Goal: Complete application form: Complete application form

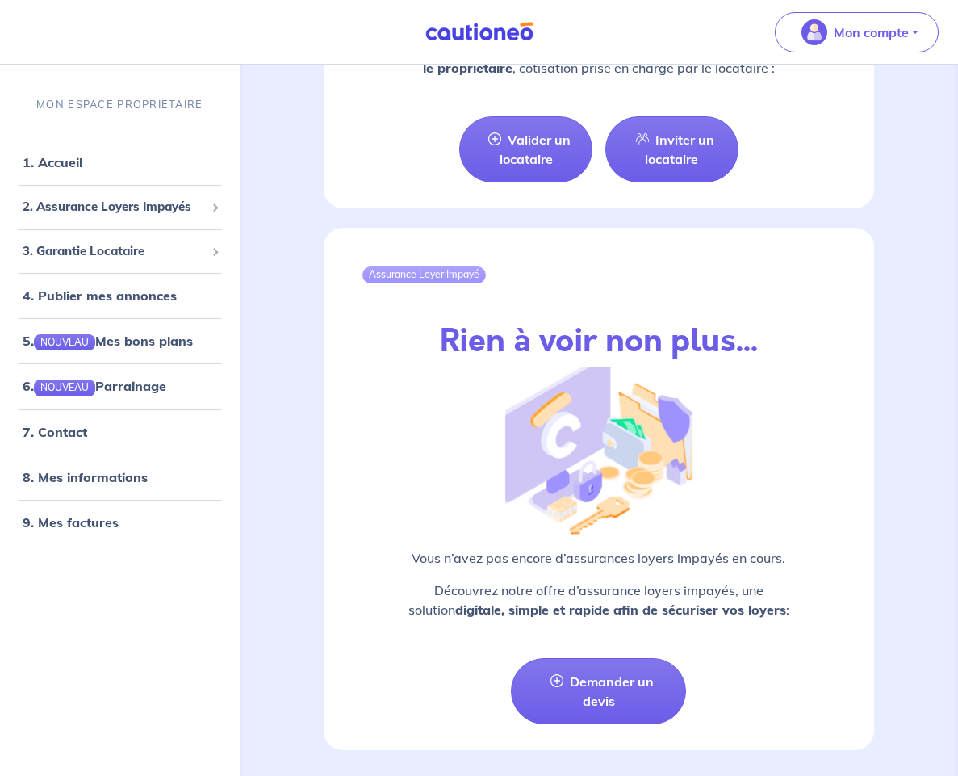
scroll to position [2017, 0]
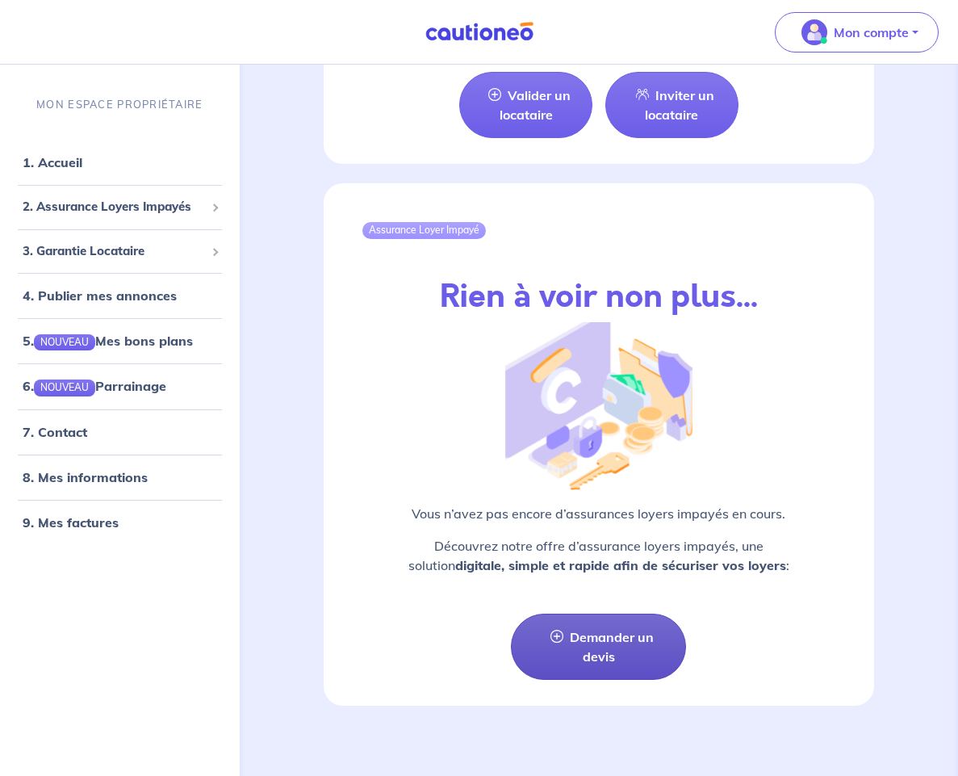
click at [622, 498] on link "Demander un devis" at bounding box center [598, 647] width 175 height 66
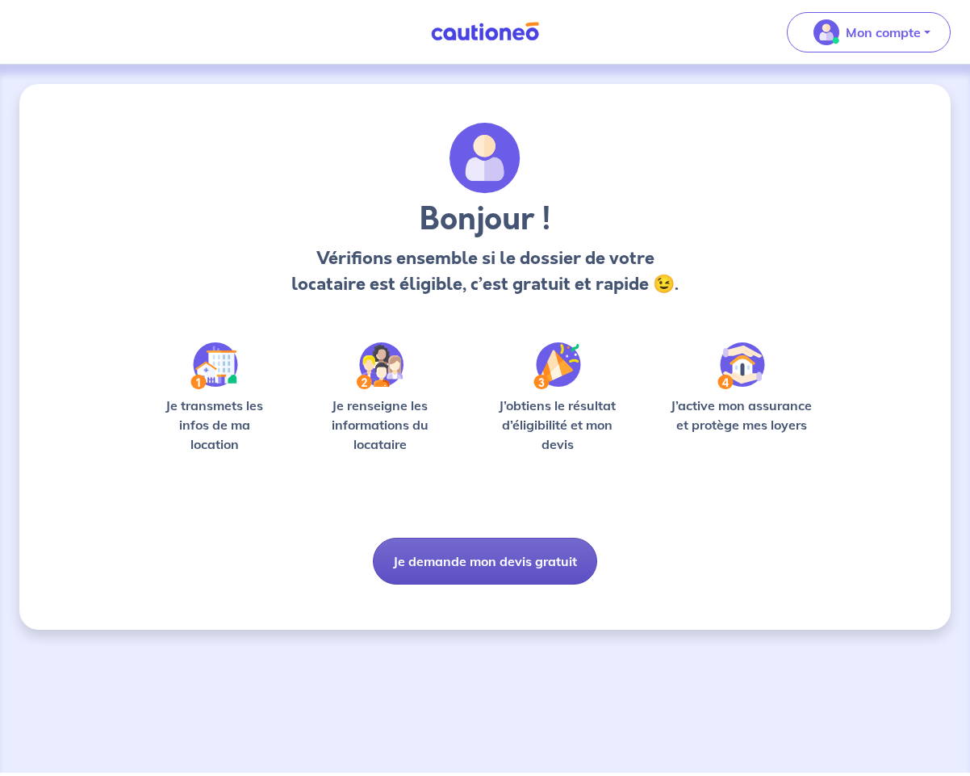
click at [514, 498] on button "Je demande mon devis gratuit" at bounding box center [485, 561] width 224 height 47
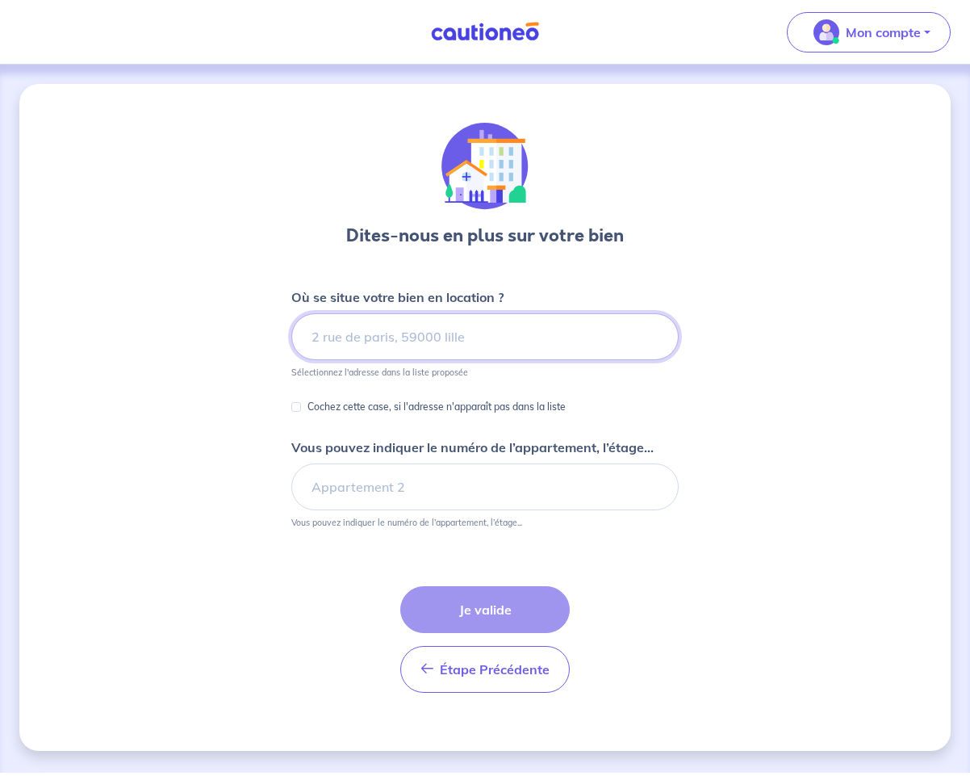
click at [355, 334] on input at bounding box center [484, 336] width 387 height 47
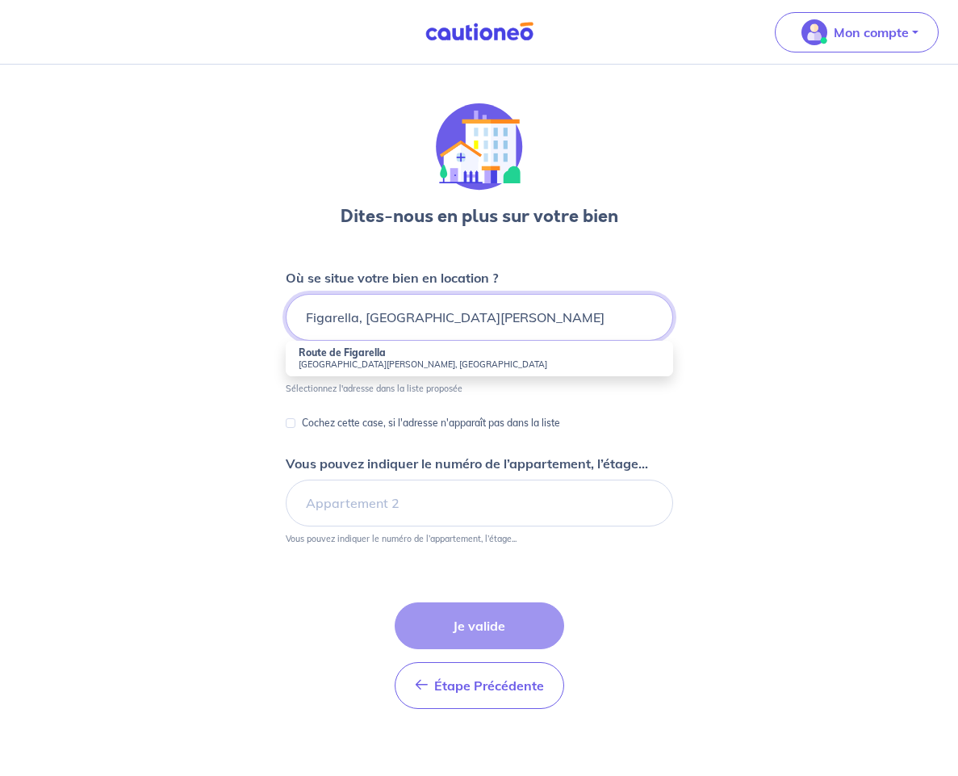
click at [312, 335] on input "Figarella, [GEOGRAPHIC_DATA][PERSON_NAME]" at bounding box center [479, 317] width 387 height 47
type input "Figarella, [GEOGRAPHIC_DATA][PERSON_NAME]"
click at [505, 433] on p "Cochez cette case, si l'adresse n'apparaît pas dans la liste" at bounding box center [431, 422] width 258 height 19
click at [295, 428] on input "Cochez cette case, si l'adresse n'apparaît pas dans la liste" at bounding box center [291, 423] width 10 height 10
checkbox input "true"
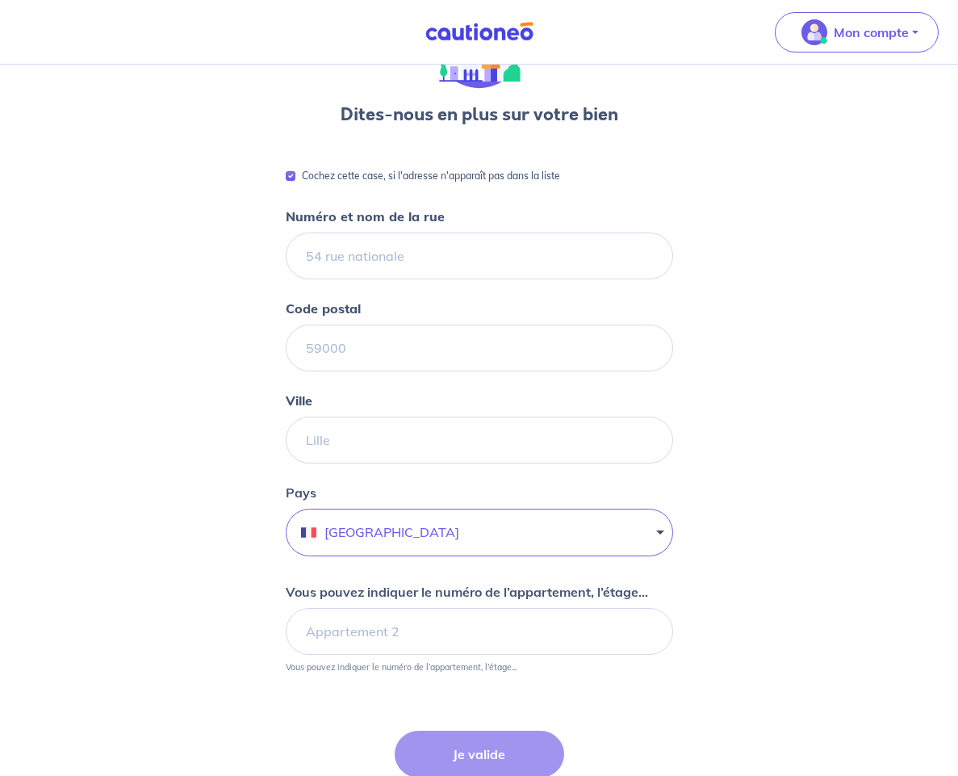
click at [358, 269] on input "Numéro et nom de la rue" at bounding box center [479, 255] width 387 height 47
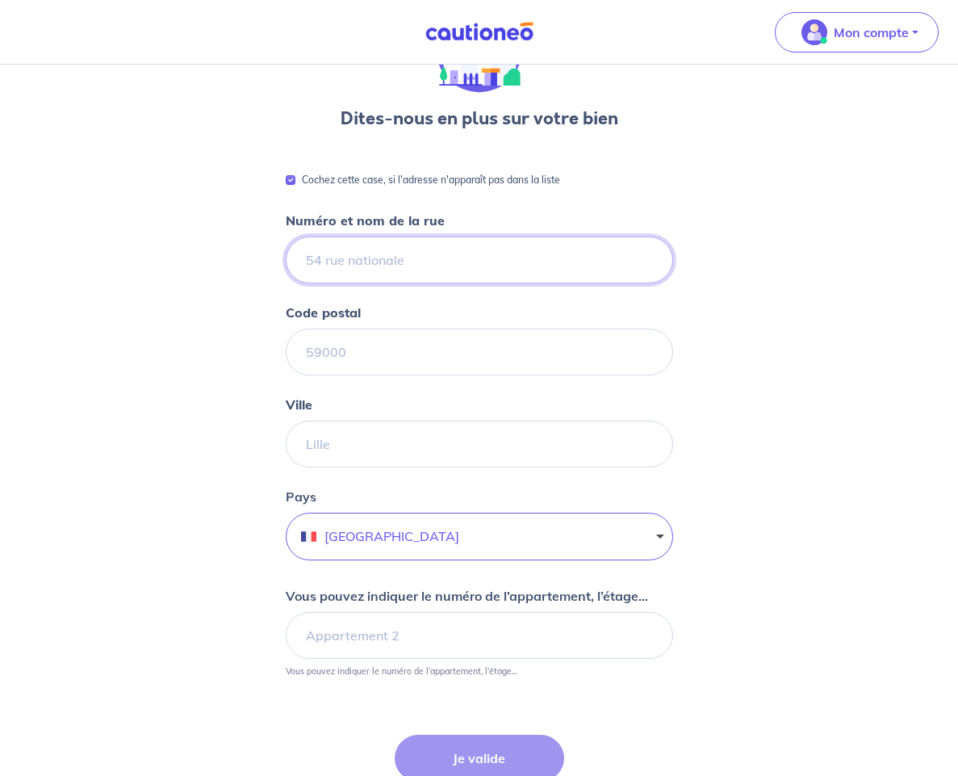
click at [352, 279] on input "Numéro et nom de la rue" at bounding box center [479, 260] width 387 height 47
type input "20, strada di a Traversa, FIGARELLA"
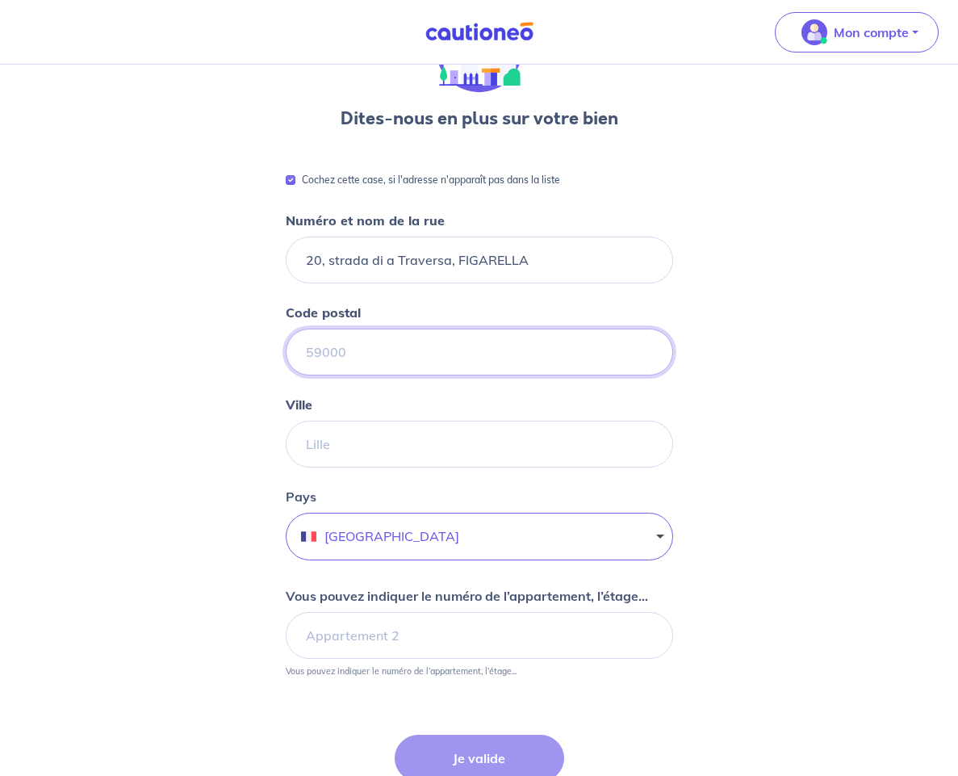
click at [354, 375] on input "Code postal" at bounding box center [479, 352] width 387 height 47
type input "20200"
click at [262, 397] on div "Dites-nous en plus sur votre bien Cochez cette case, si l'adresse n'apparaît pa…" at bounding box center [479, 446] width 958 height 958
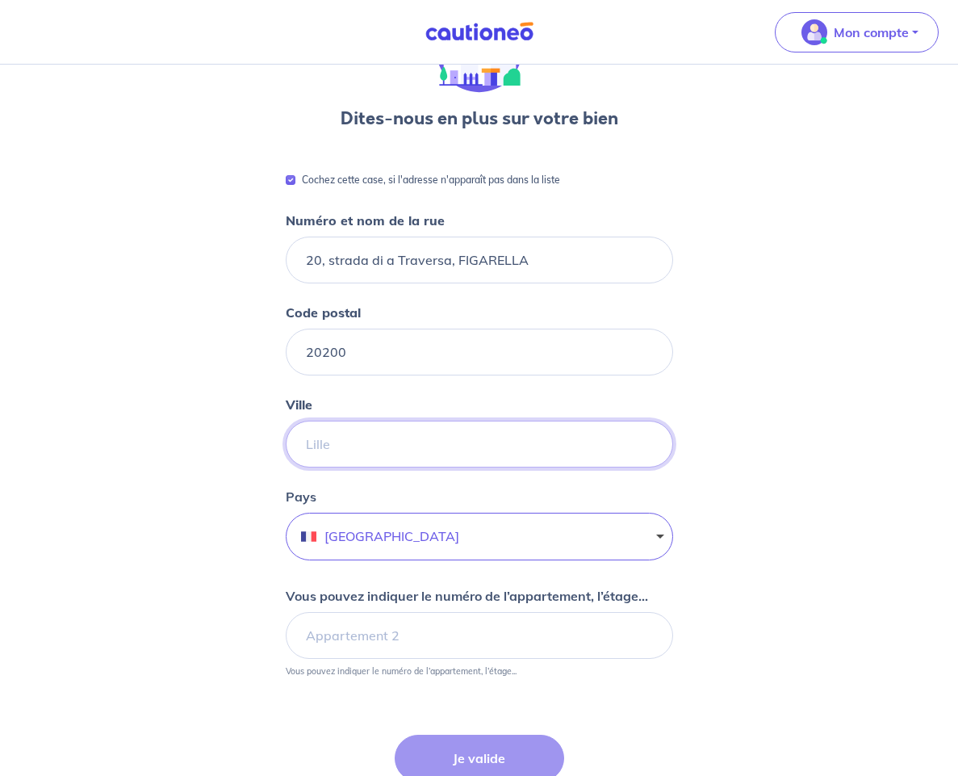
click at [333, 446] on input "Ville" at bounding box center [479, 444] width 387 height 47
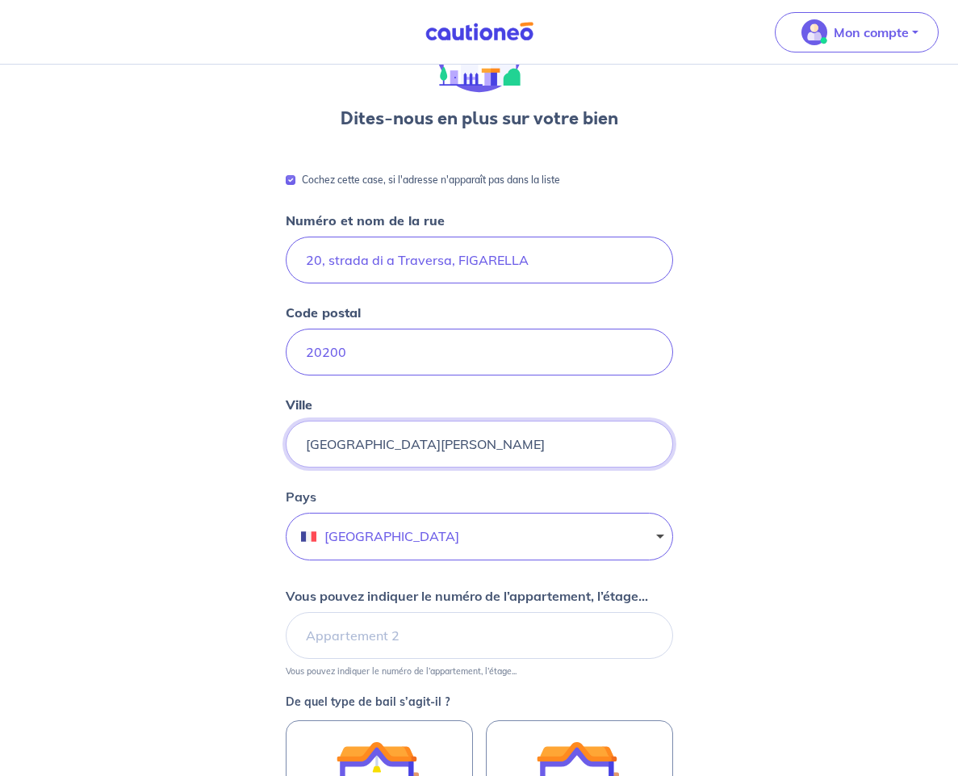
type input "[GEOGRAPHIC_DATA][PERSON_NAME]"
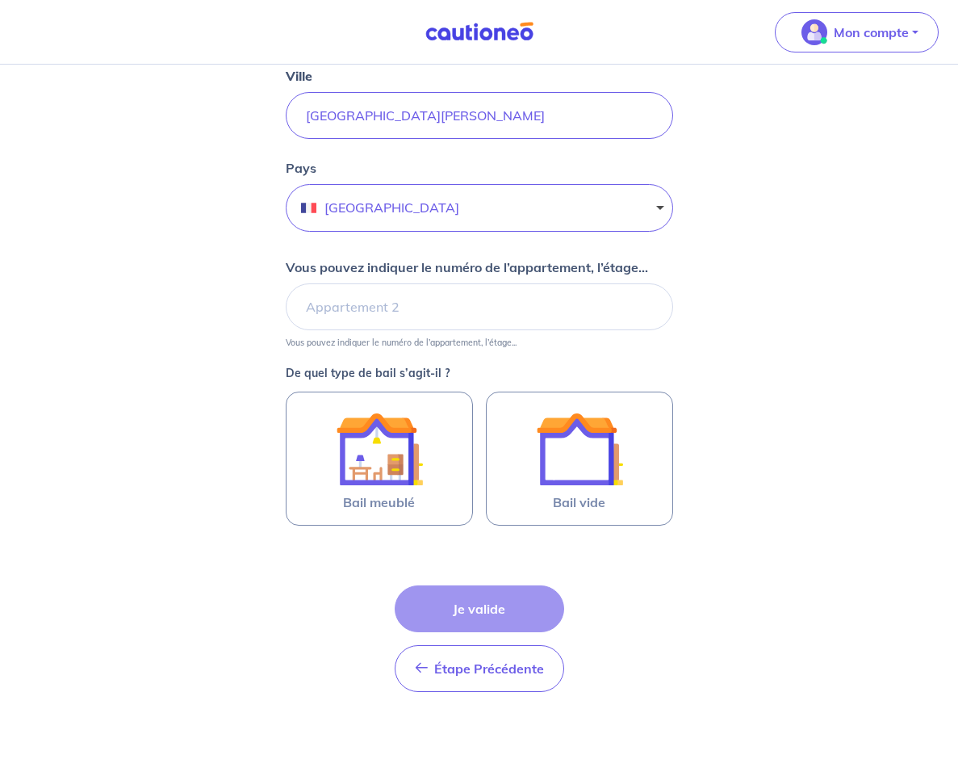
scroll to position [438, 0]
click at [406, 315] on input "Vous pouvez indiquer le numéro de l’appartement, l’étage..." at bounding box center [479, 306] width 387 height 47
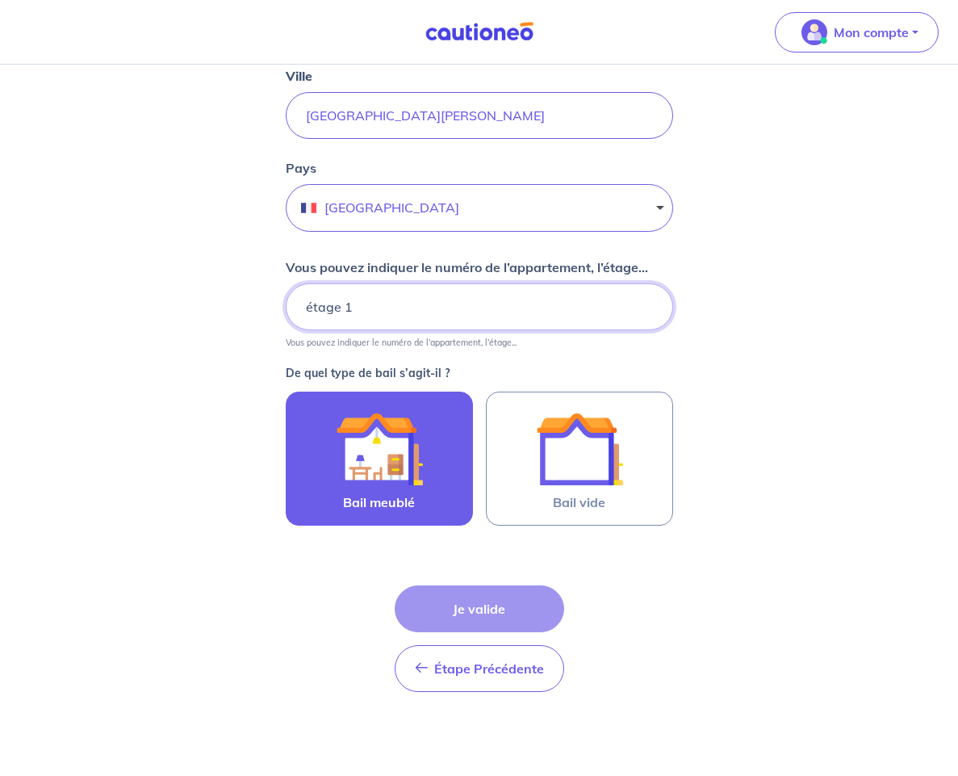
type input "étage 1"
click at [362, 438] on img at bounding box center [379, 448] width 87 height 87
click at [0, 0] on input "Bail meublé" at bounding box center [0, 0] width 0 height 0
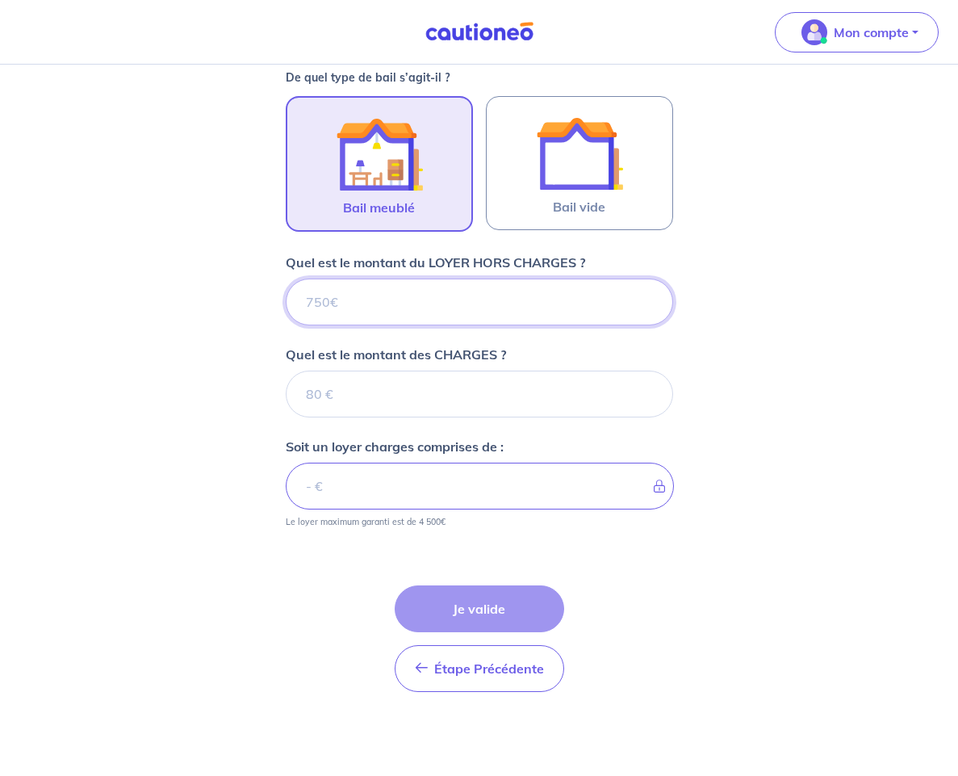
scroll to position [734, 0]
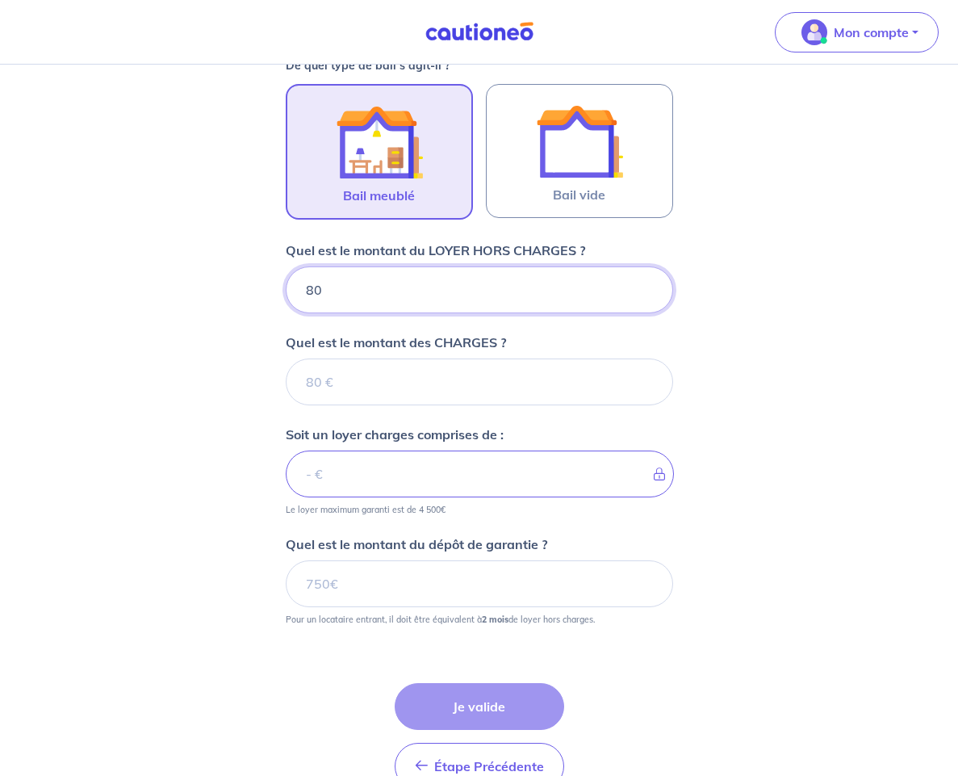
type input "800"
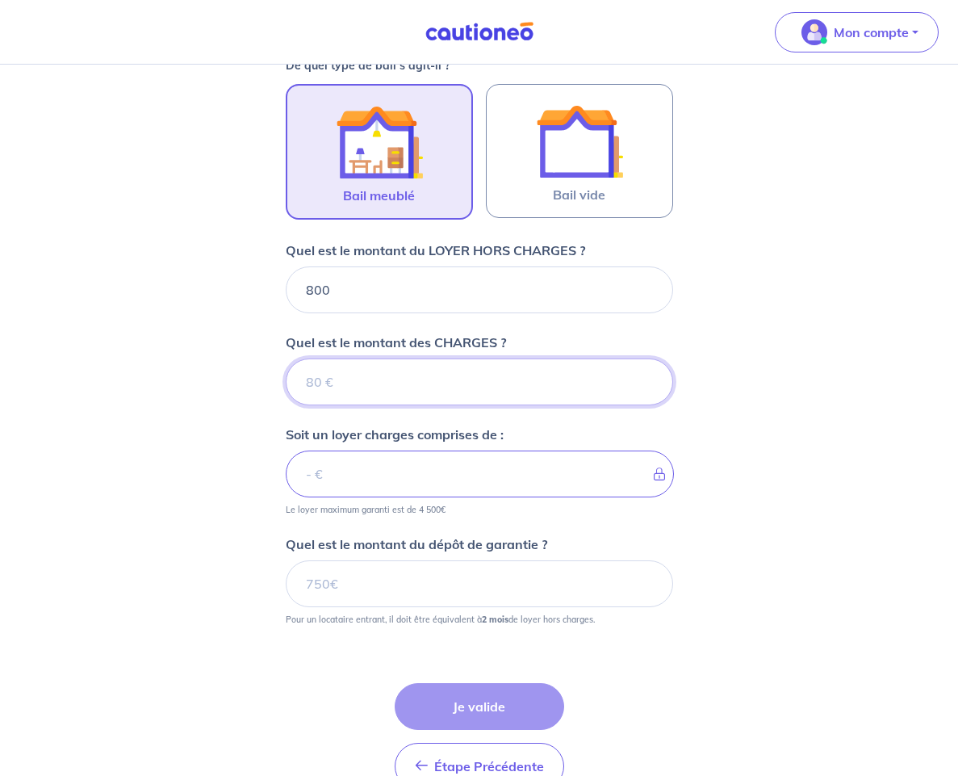
click at [324, 392] on input "Quel est le montant des CHARGES ?" at bounding box center [479, 381] width 387 height 47
type input "15"
type input "815"
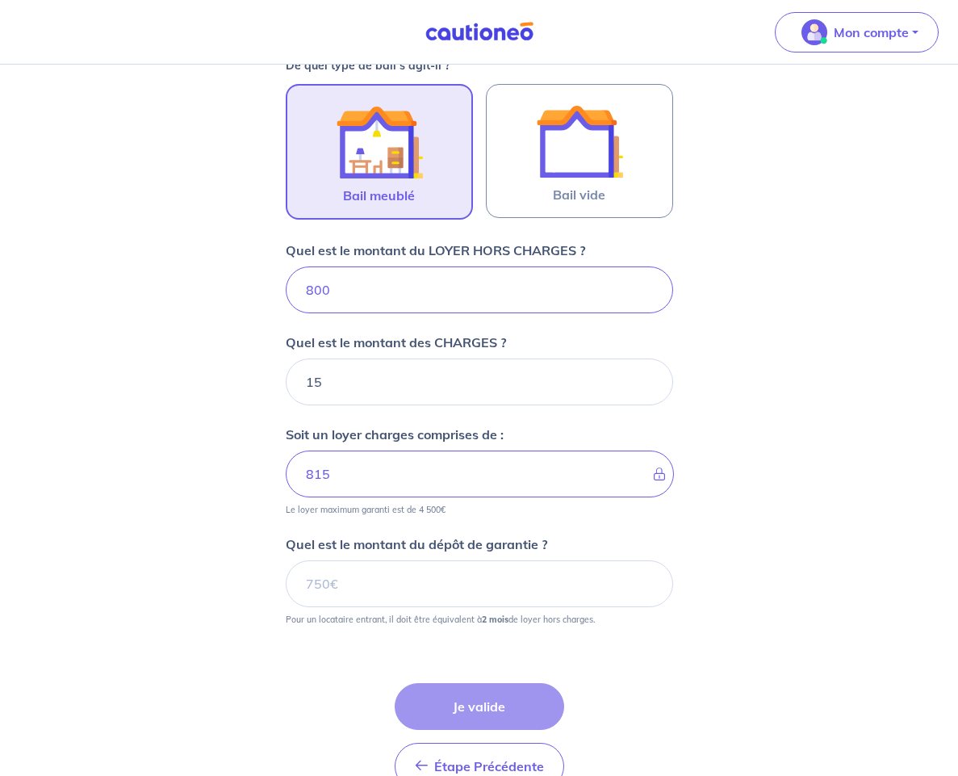
click at [208, 341] on div "Dites-nous en plus sur votre bien Cochez cette case, si l'adresse n'apparaît pa…" at bounding box center [479, 102] width 958 height 1543
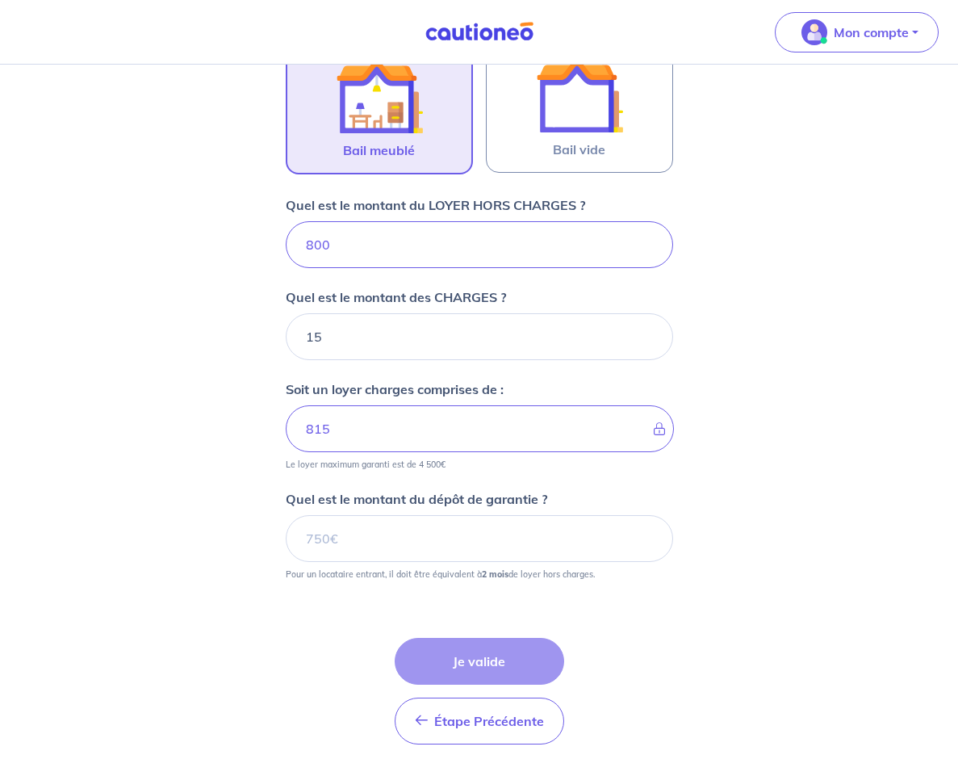
scroll to position [844, 0]
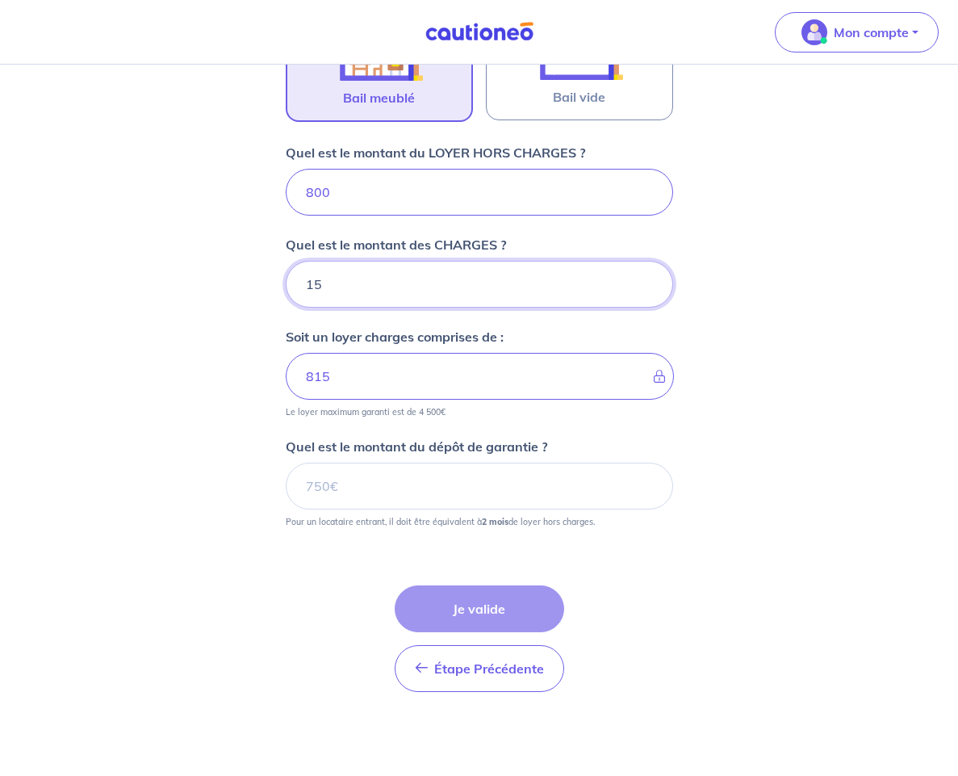
drag, startPoint x: 341, startPoint y: 286, endPoint x: 305, endPoint y: 287, distance: 36.3
click at [305, 287] on input "15" at bounding box center [479, 284] width 387 height 47
type input "20"
type input "820"
type input "20"
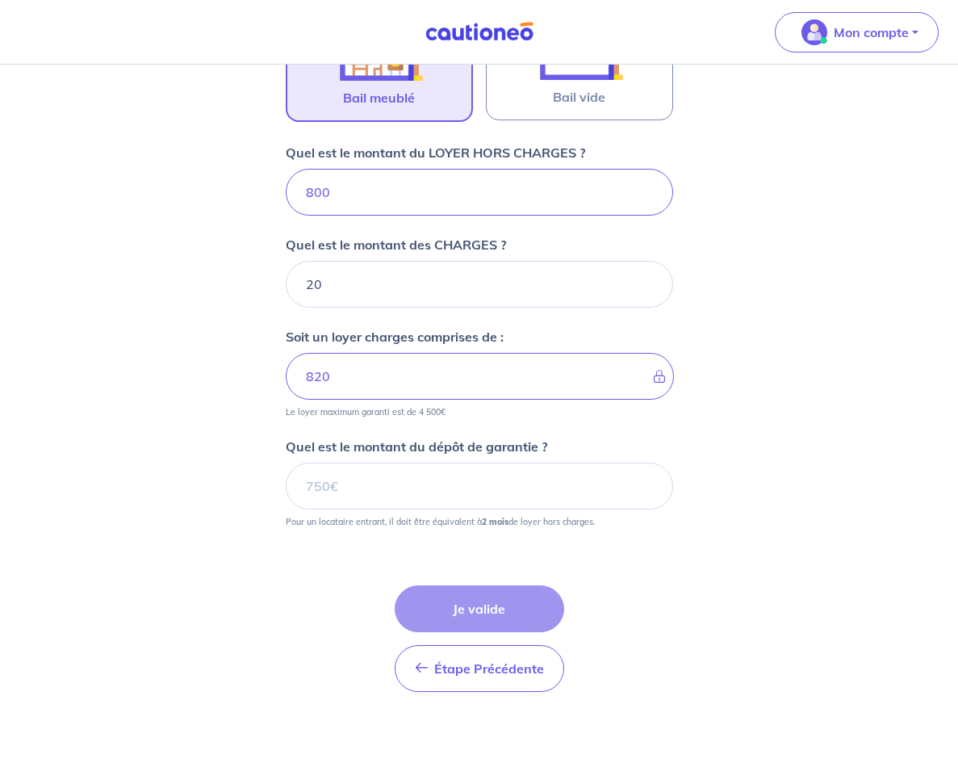
click at [266, 279] on div "Dites-nous en plus sur votre bien Cochez cette case, si l'adresse n'apparaît pa…" at bounding box center [479, 4] width 958 height 1543
click at [362, 498] on input "Quel est le montant du dépôt de garantie ?" at bounding box center [479, 486] width 387 height 47
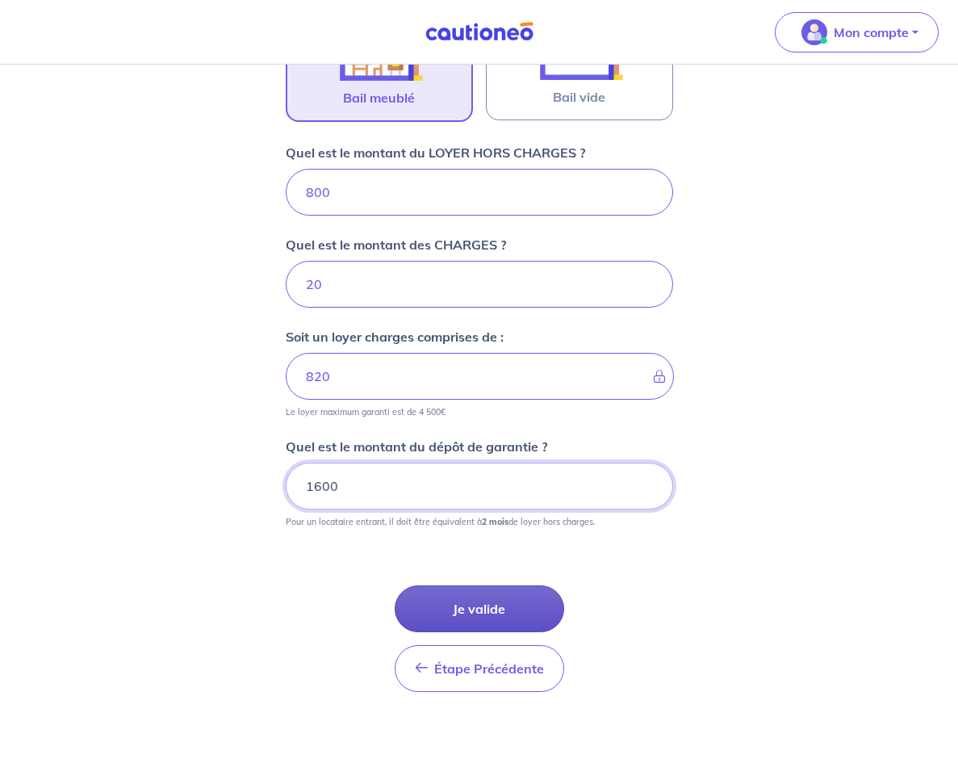
type input "1600"
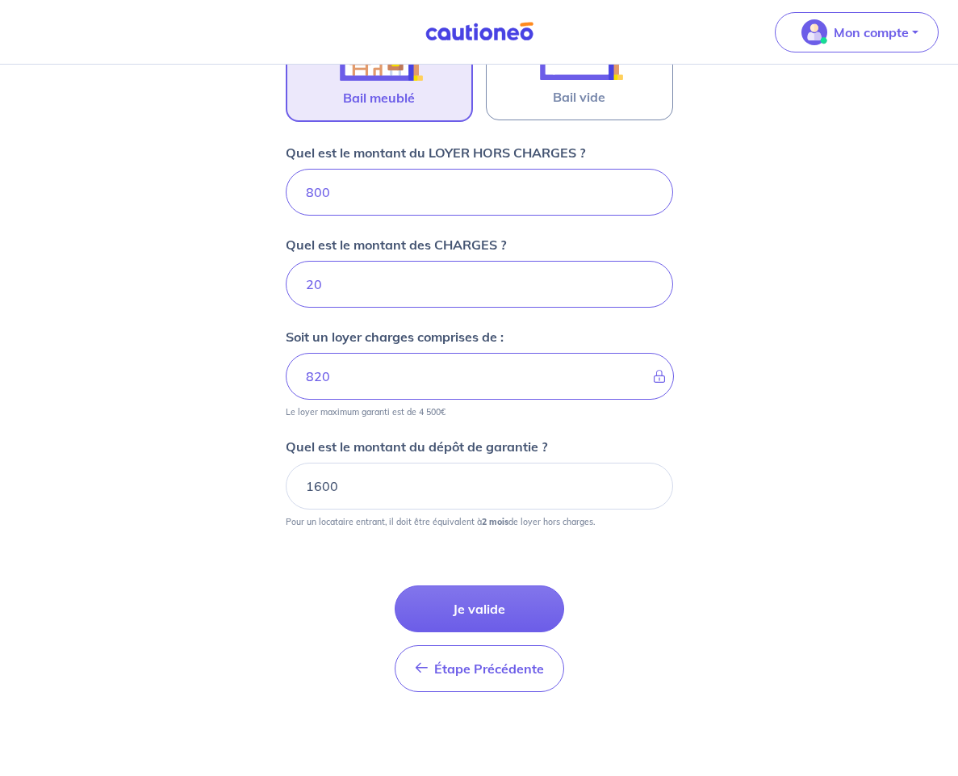
click at [457, 498] on button "Je valide" at bounding box center [480, 608] width 170 height 47
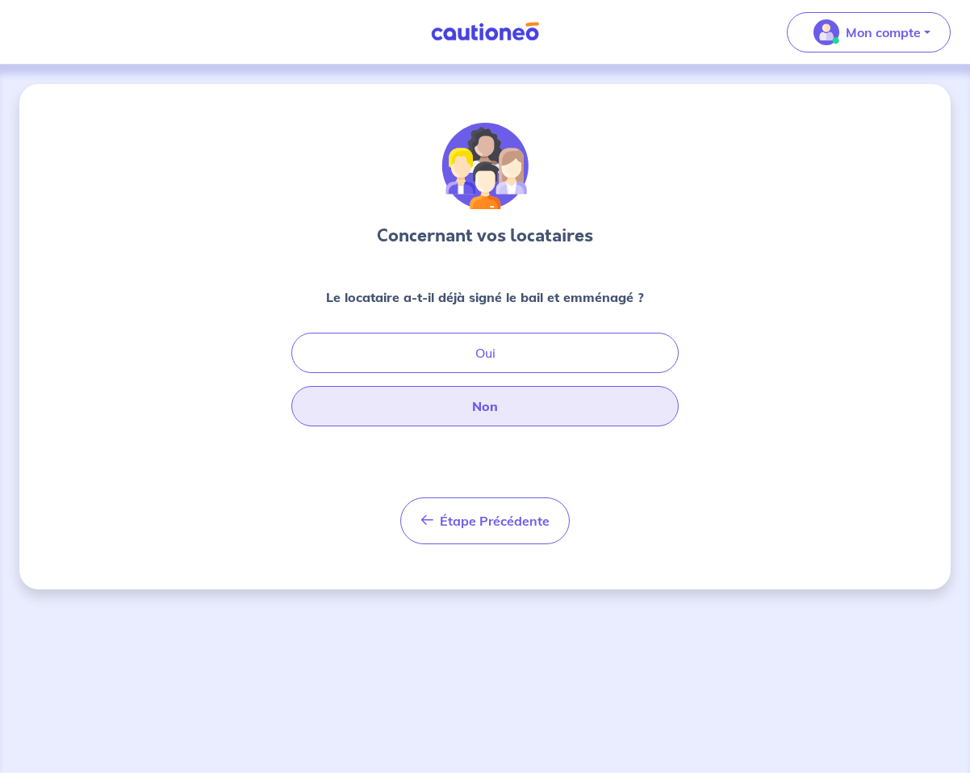
click at [521, 407] on button "Non" at bounding box center [484, 406] width 387 height 40
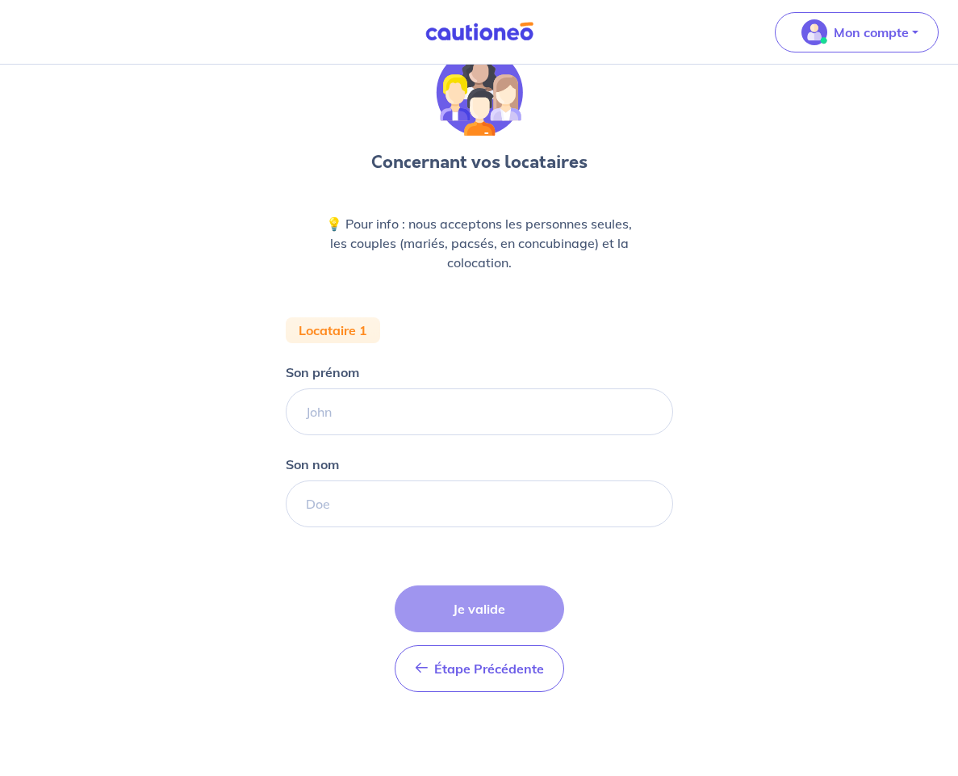
scroll to position [67, 0]
click at [437, 417] on input "Son prénom" at bounding box center [479, 411] width 387 height 47
click at [471, 498] on div "Étape Précédente Précédent Je valide Je valide" at bounding box center [480, 638] width 170 height 107
click at [475, 498] on div "Étape Précédente Précédent Je valide Je valide" at bounding box center [480, 638] width 170 height 107
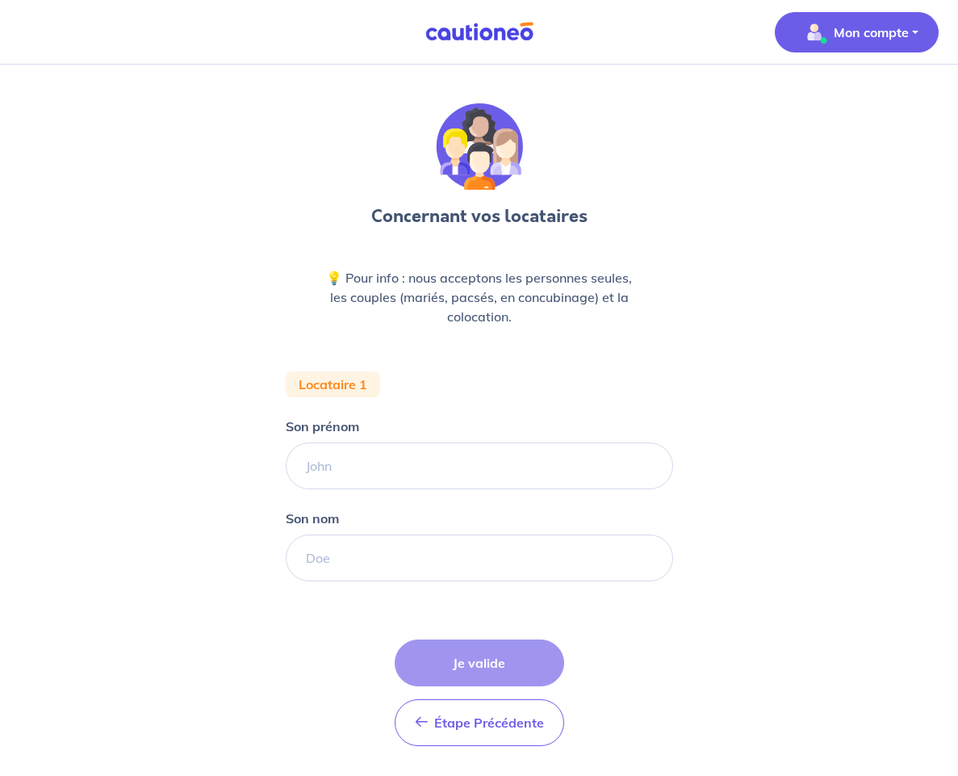
click at [856, 48] on button "Mon compte" at bounding box center [857, 32] width 164 height 40
click at [810, 100] on link "Mes informations" at bounding box center [841, 100] width 130 height 26
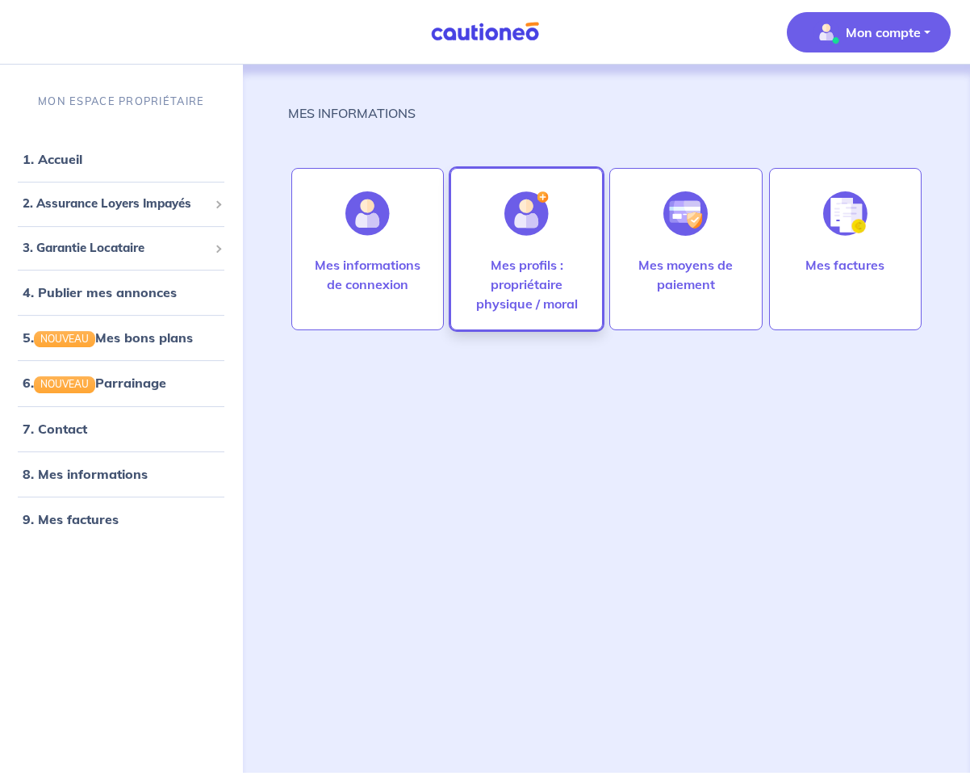
click at [537, 276] on p "Mes profils : propriétaire physique / moral" at bounding box center [526, 284] width 119 height 58
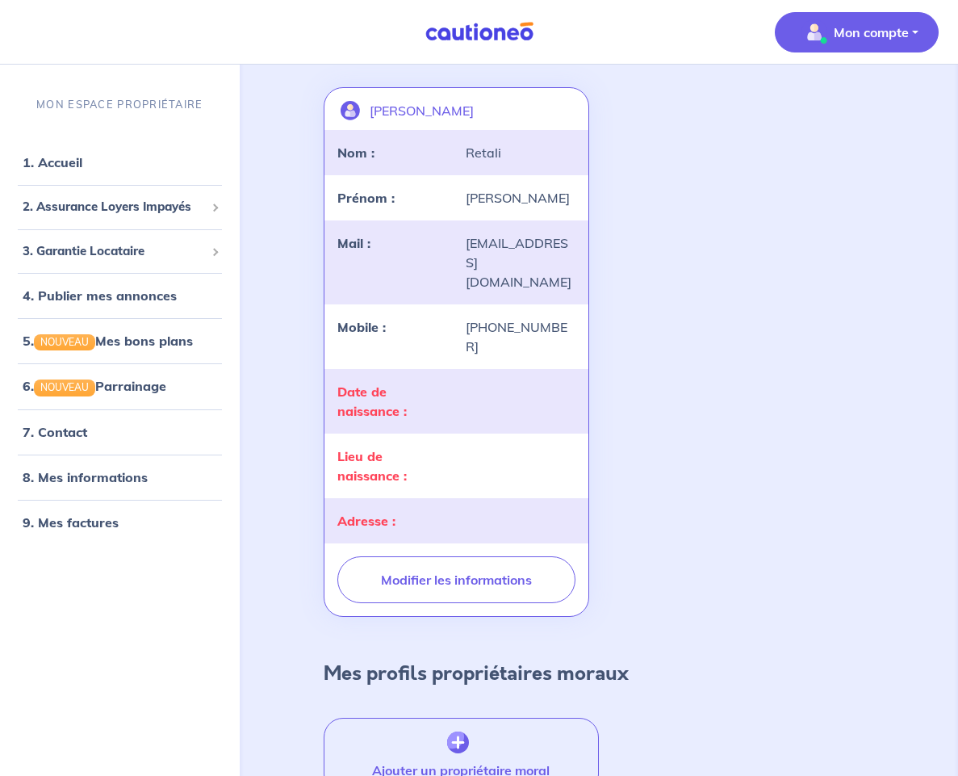
scroll to position [119, 0]
click at [430, 380] on div "Date de naissance :" at bounding box center [392, 399] width 129 height 39
click at [426, 380] on div "Date de naissance :" at bounding box center [392, 399] width 129 height 39
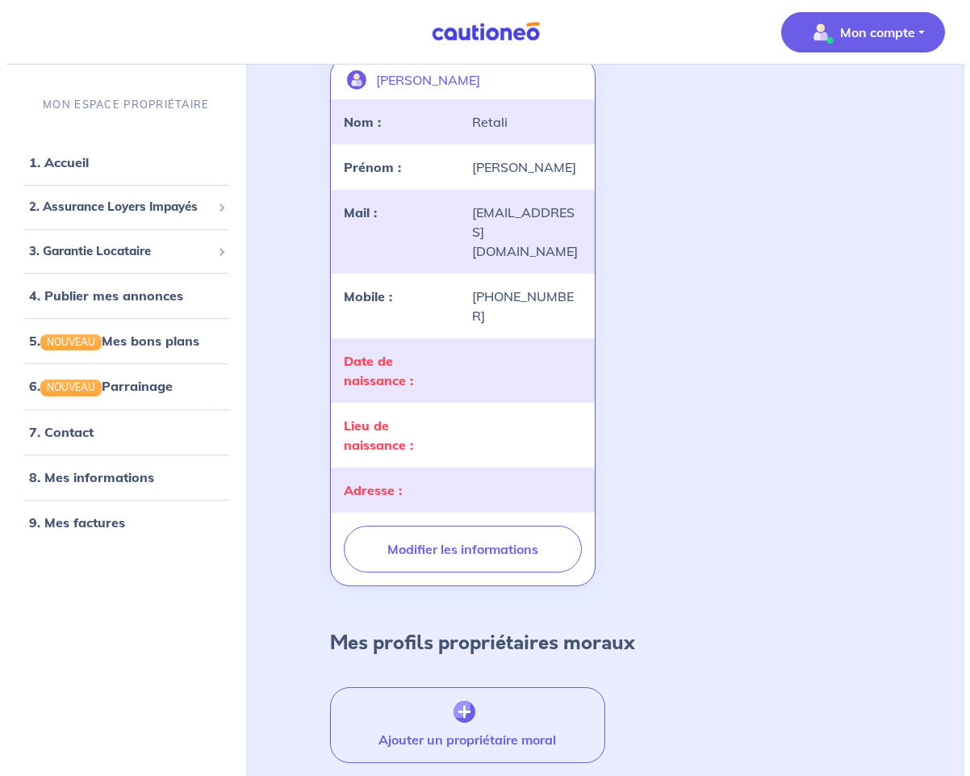
scroll to position [173, 0]
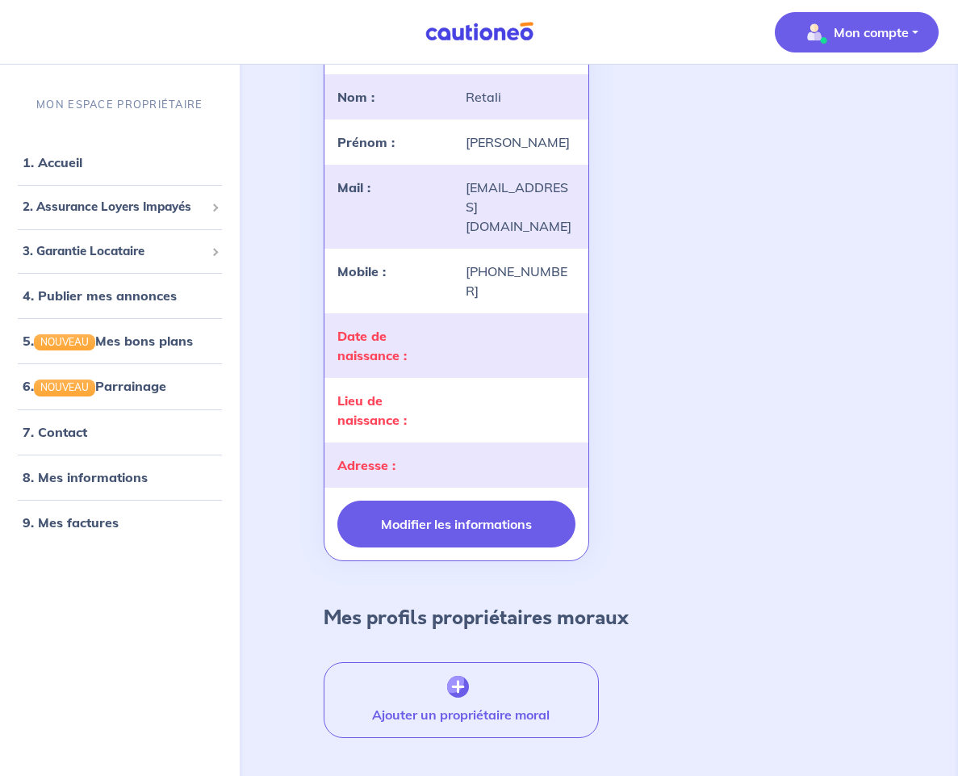
click at [465, 498] on button "Modifier les informations" at bounding box center [456, 523] width 238 height 47
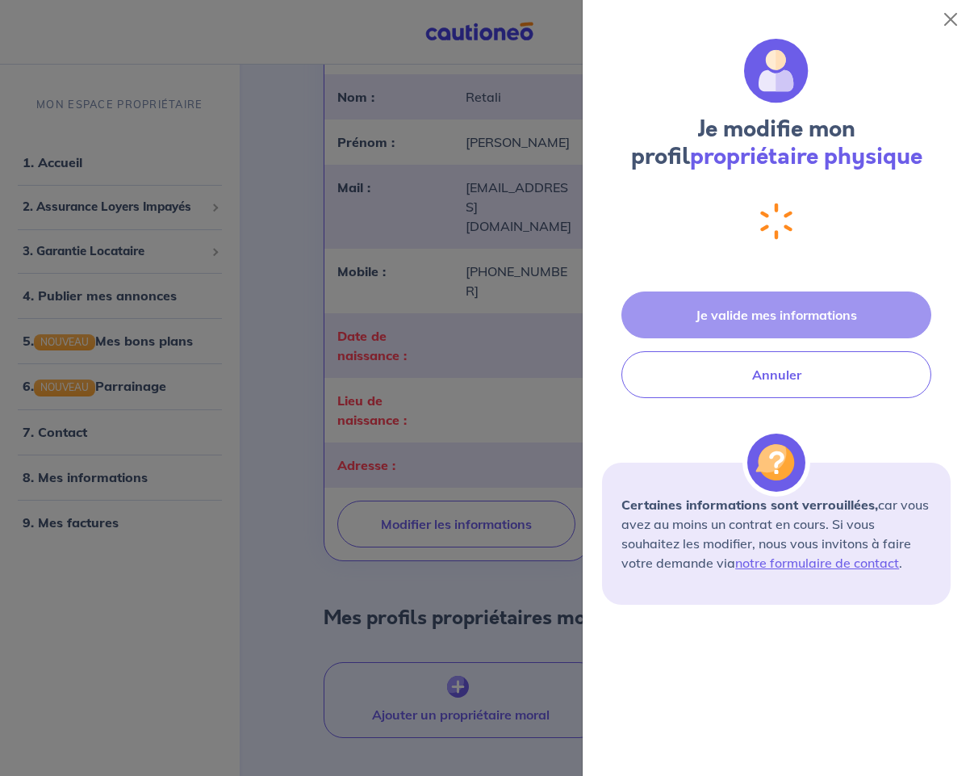
select select "FR"
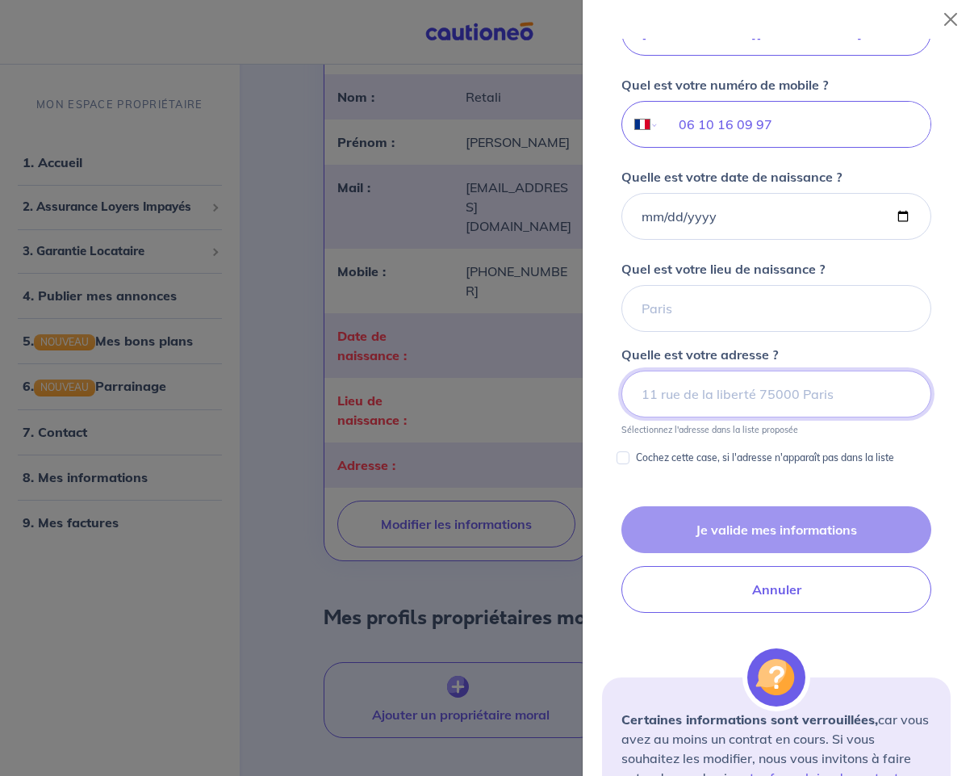
scroll to position [534, 0]
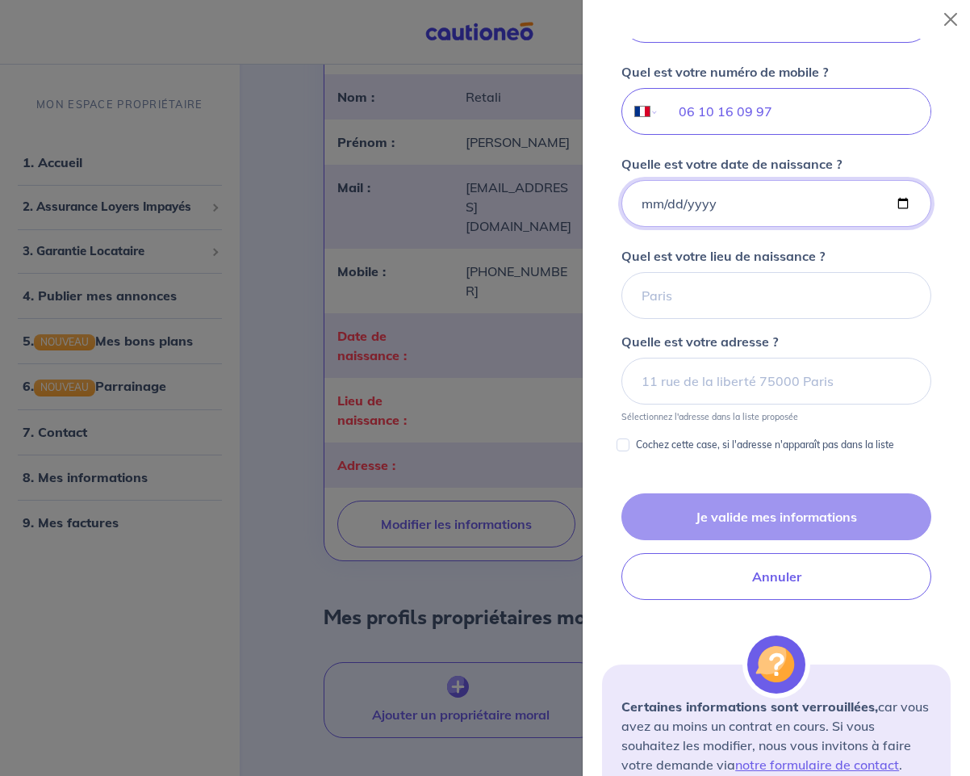
drag, startPoint x: 646, startPoint y: 202, endPoint x: 658, endPoint y: 207, distance: 13.4
click at [646, 203] on input "Quelle est votre date de naissance ?" at bounding box center [777, 203] width 310 height 47
type input "[DATE]"
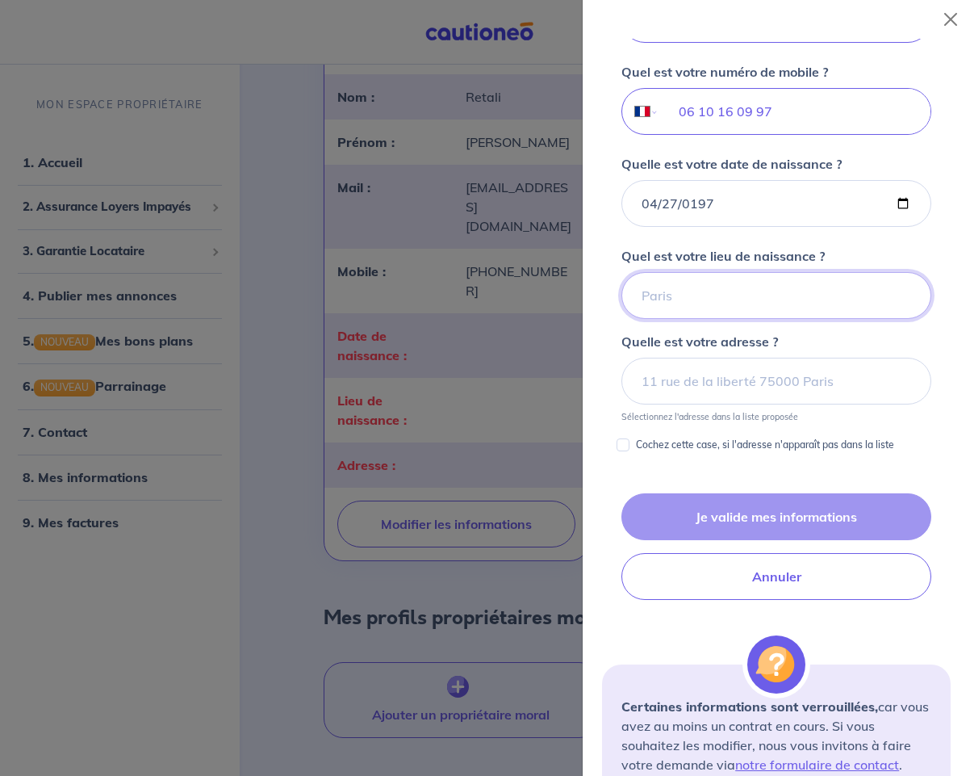
click at [688, 297] on input "Quel est votre lieu de naissance ?" at bounding box center [777, 295] width 310 height 47
type input "L'Isle-Adam"
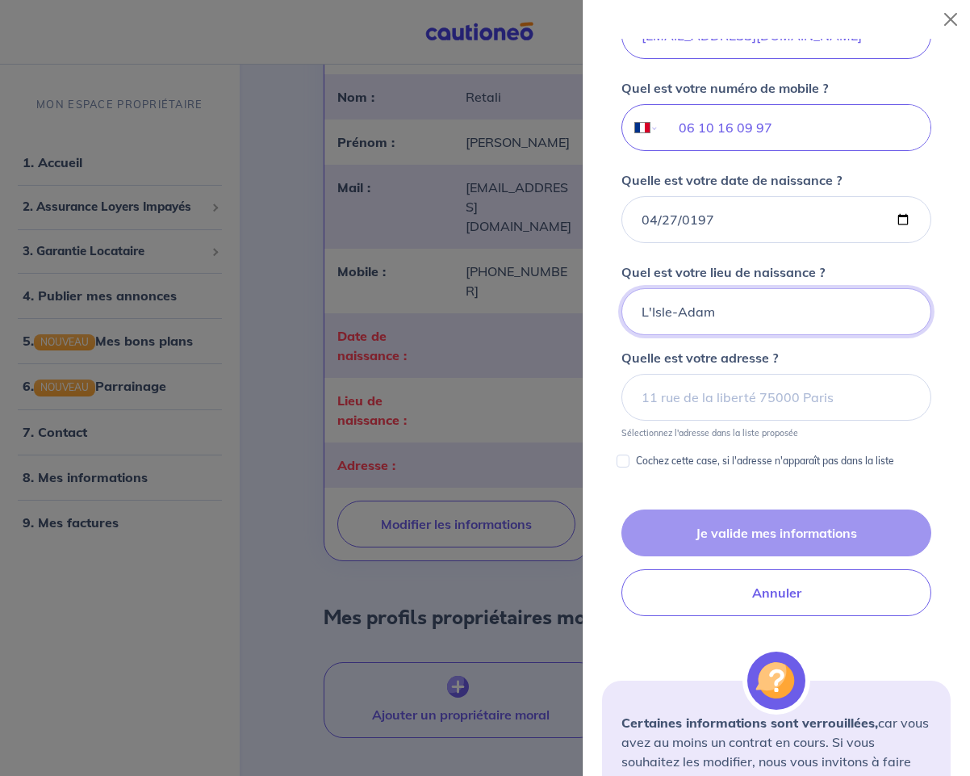
drag, startPoint x: 679, startPoint y: 285, endPoint x: 705, endPoint y: 305, distance: 32.8
click at [679, 285] on div "Quel est votre lieu de naissance ? L'[GEOGRAPHIC_DATA]" at bounding box center [777, 298] width 310 height 73
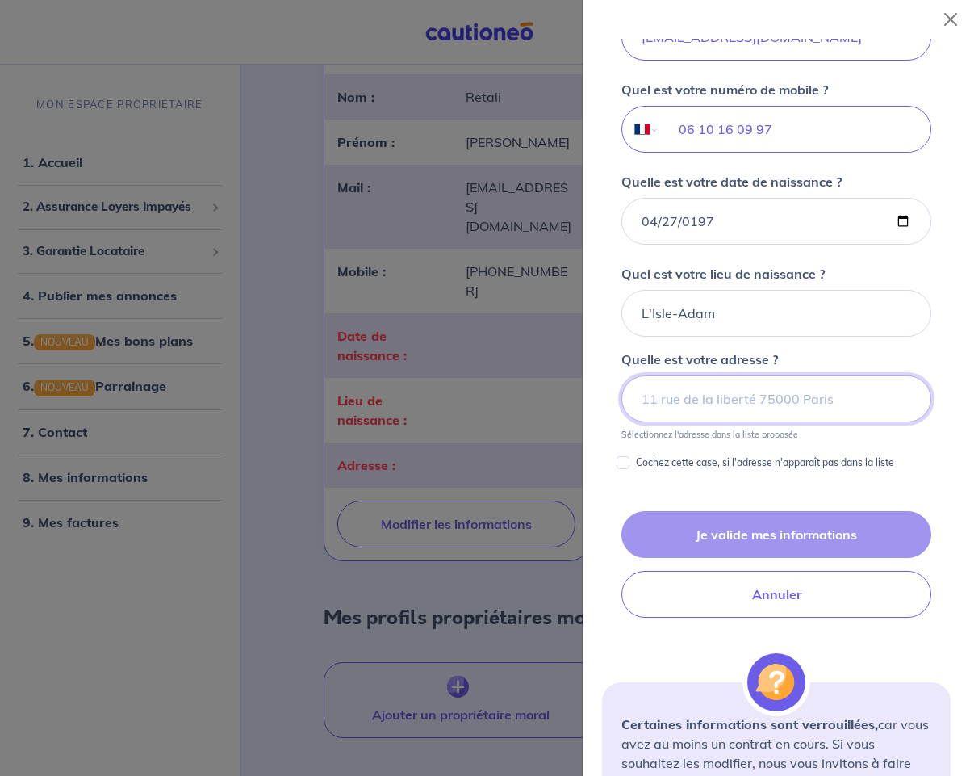
click at [678, 384] on input at bounding box center [777, 398] width 310 height 47
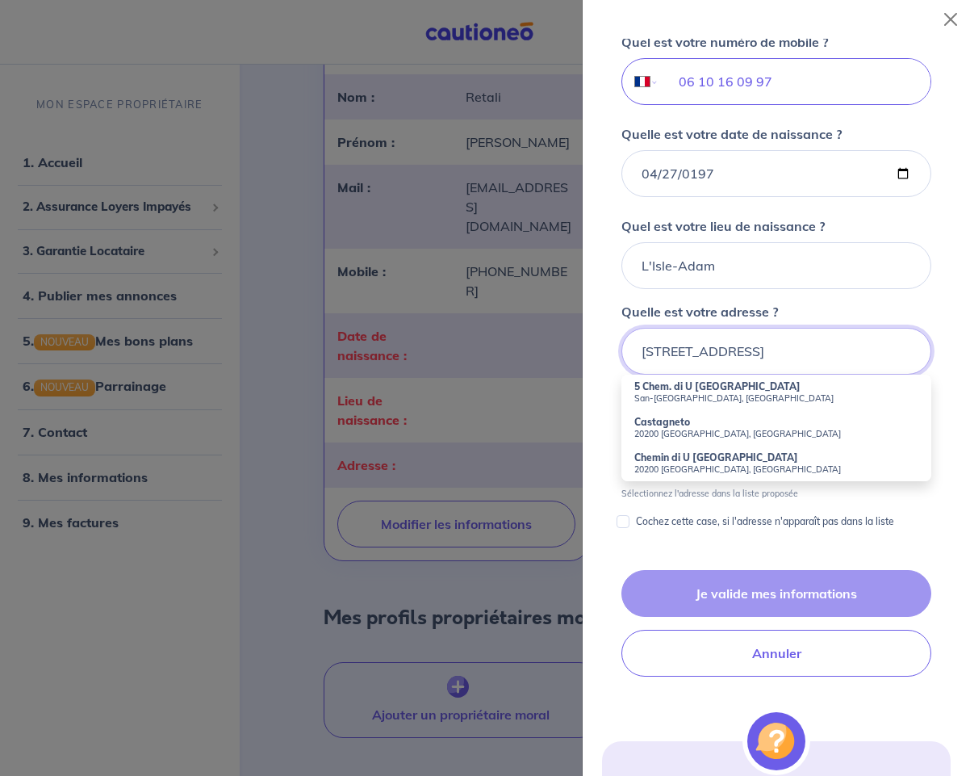
scroll to position [563, 0]
type input "[STREET_ADDRESS]"
click at [883, 259] on input "L'Isle-Adam" at bounding box center [777, 266] width 310 height 47
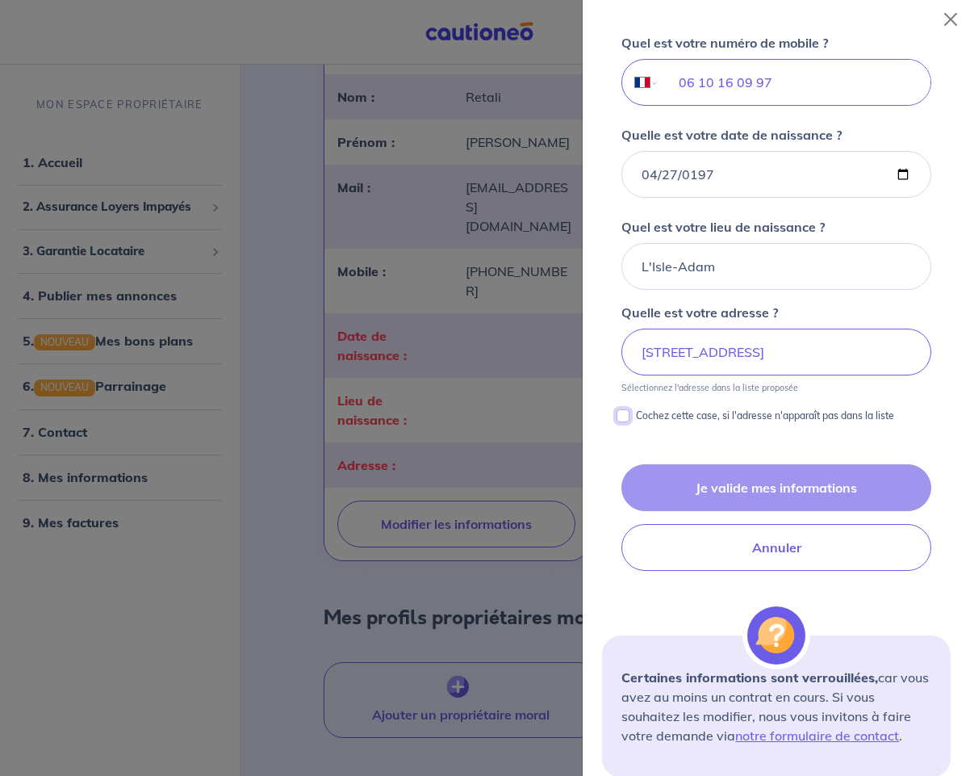
click at [627, 414] on input "Cochez cette case, si l'adresse n'apparaît pas dans la liste" at bounding box center [623, 415] width 13 height 13
checkbox input "true"
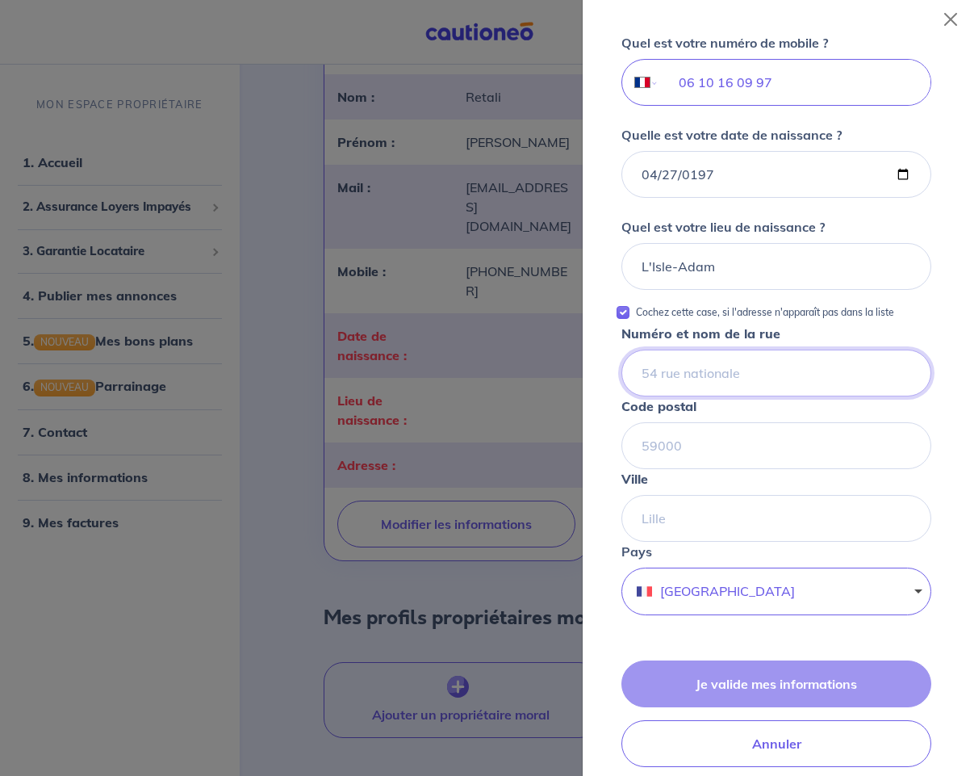
click at [695, 382] on input "Numéro et nom de la rue" at bounding box center [777, 373] width 310 height 47
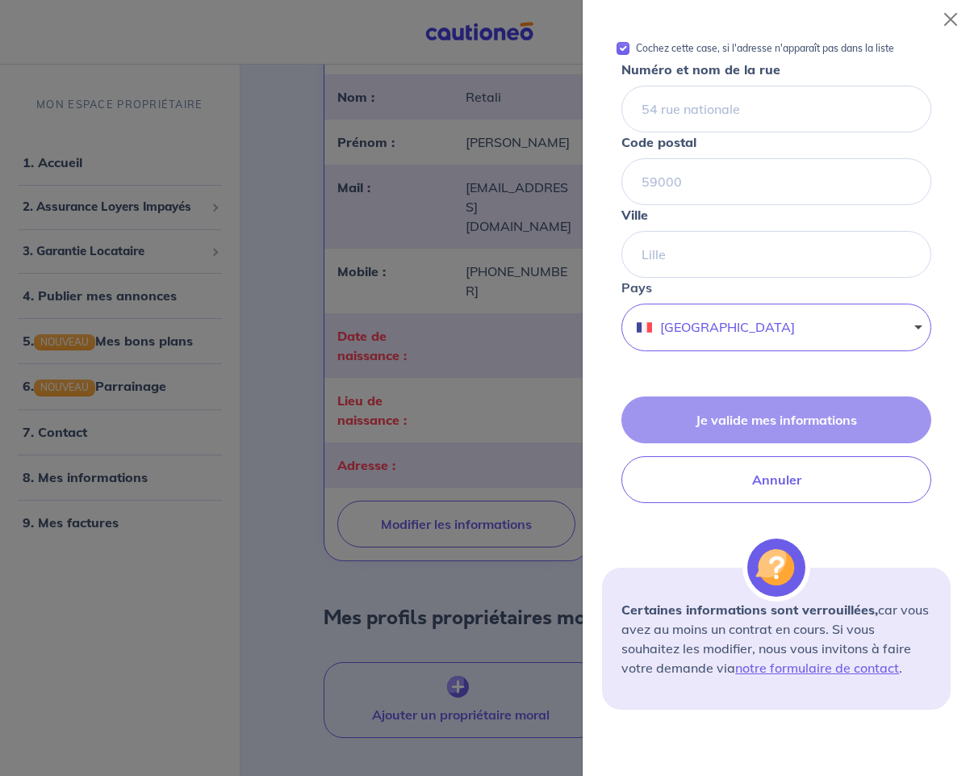
scroll to position [798, 0]
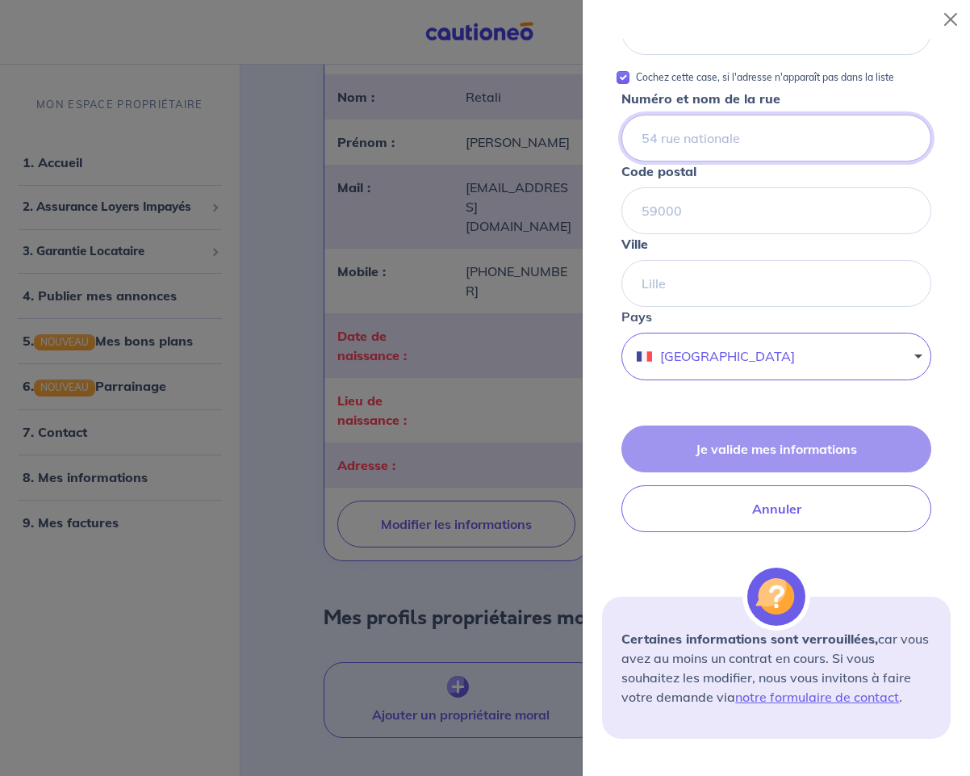
click at [659, 137] on input "Numéro et nom de la rue" at bounding box center [777, 138] width 310 height 47
type input "[STREET_ADDRESS]"
click at [655, 203] on input "Code postal" at bounding box center [777, 210] width 310 height 47
click at [683, 216] on input "Code postal" at bounding box center [777, 210] width 310 height 47
type input "20200"
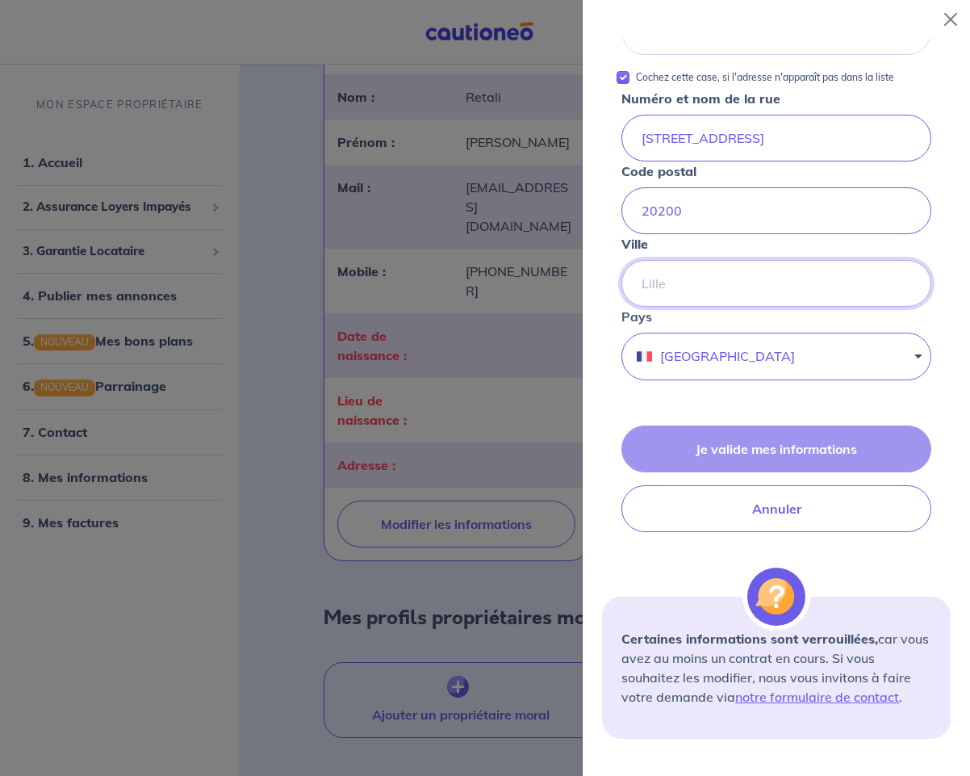
click at [665, 285] on input "Ville" at bounding box center [777, 283] width 310 height 47
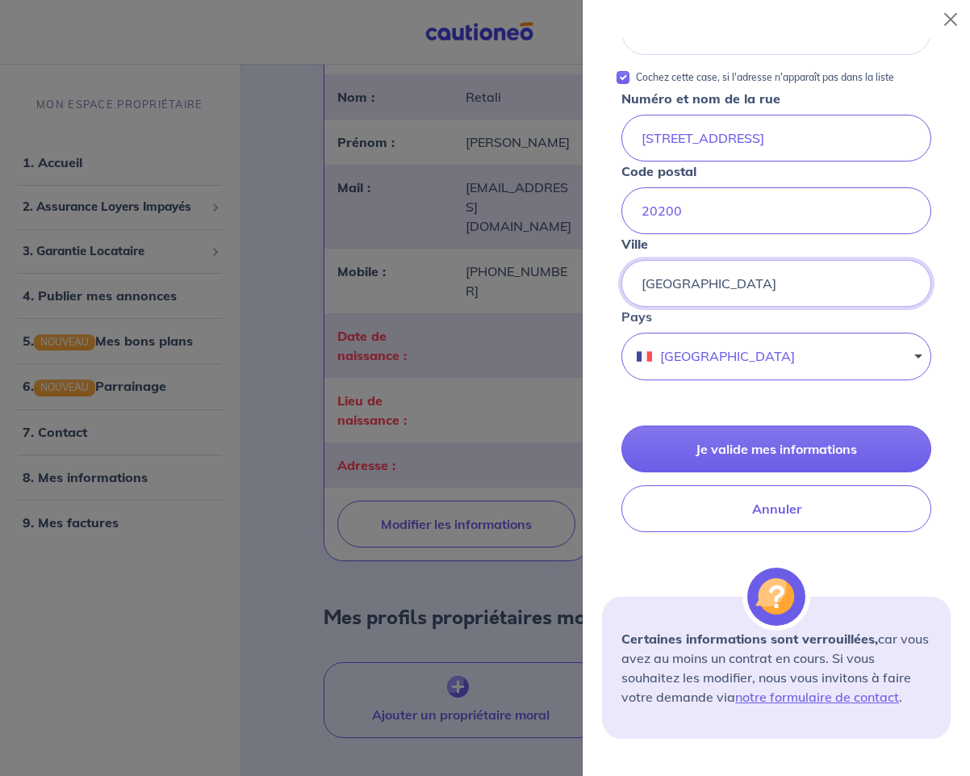
click at [877, 301] on input "[GEOGRAPHIC_DATA]" at bounding box center [777, 283] width 310 height 47
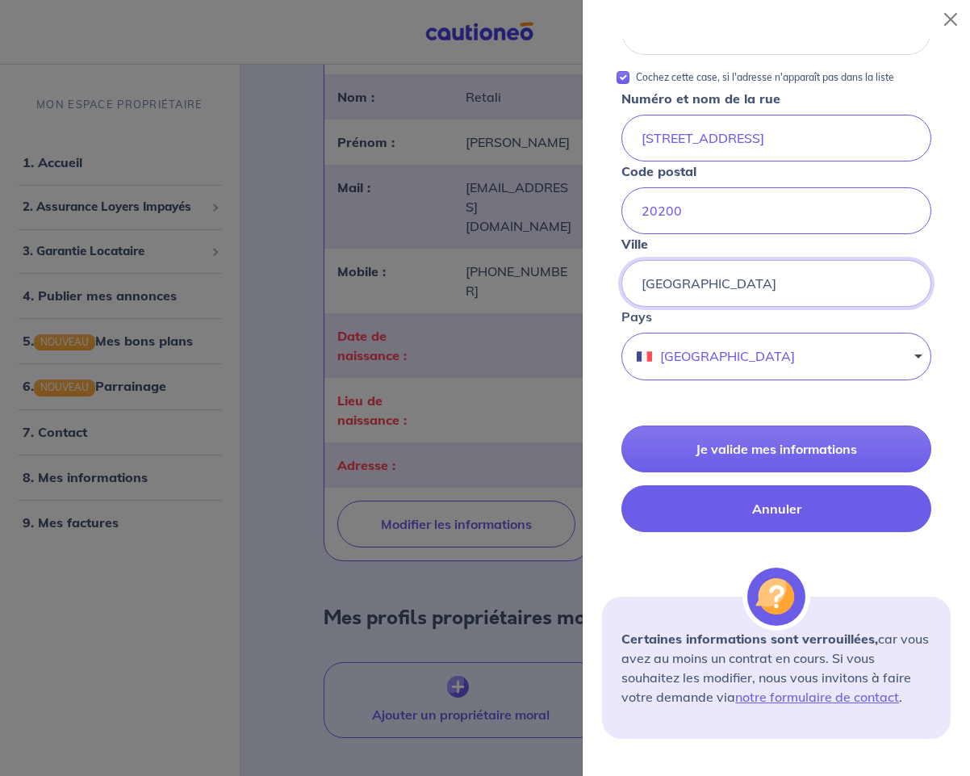
type input "[GEOGRAPHIC_DATA]"
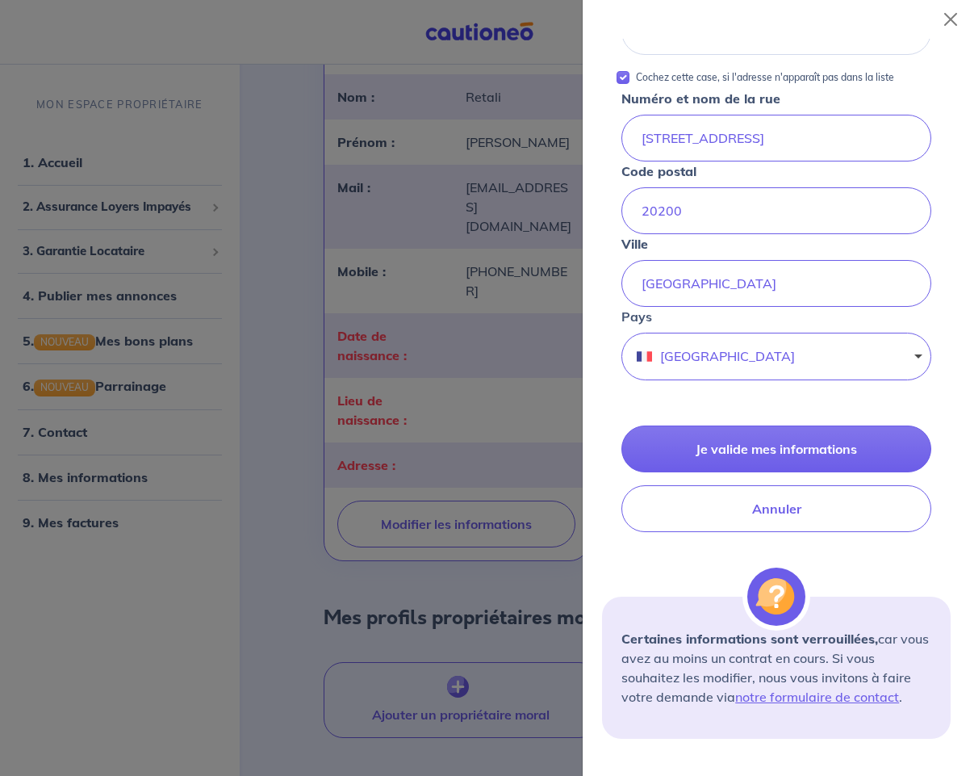
click at [883, 498] on button "Annuler" at bounding box center [777, 508] width 310 height 47
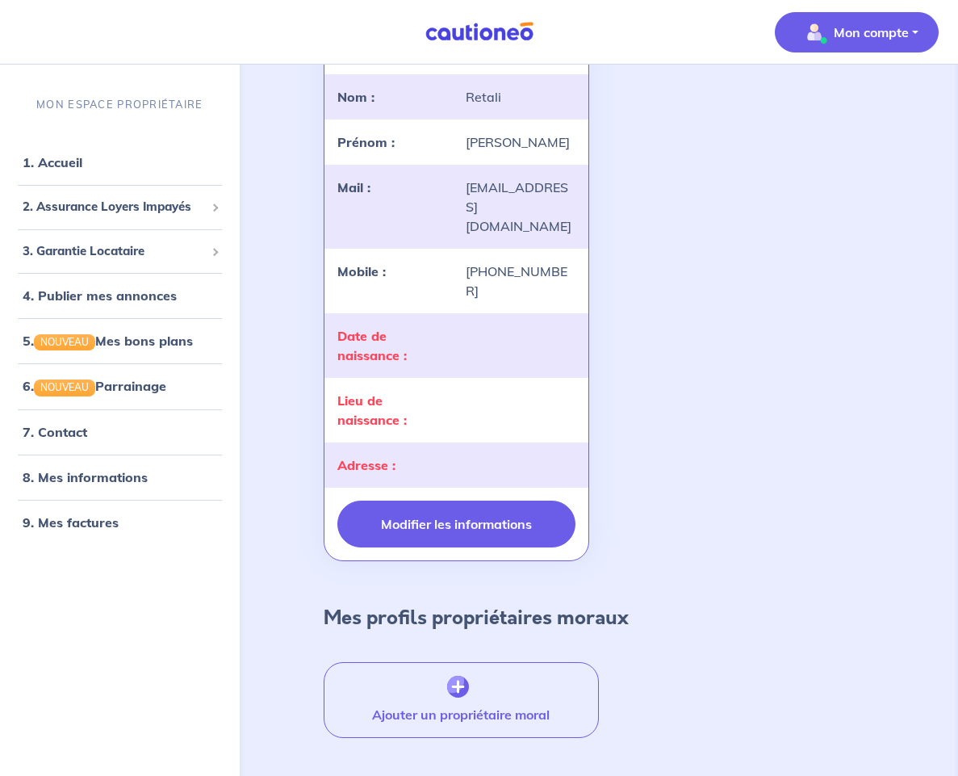
click at [452, 498] on button "Modifier les informations" at bounding box center [456, 523] width 238 height 47
select select "FR"
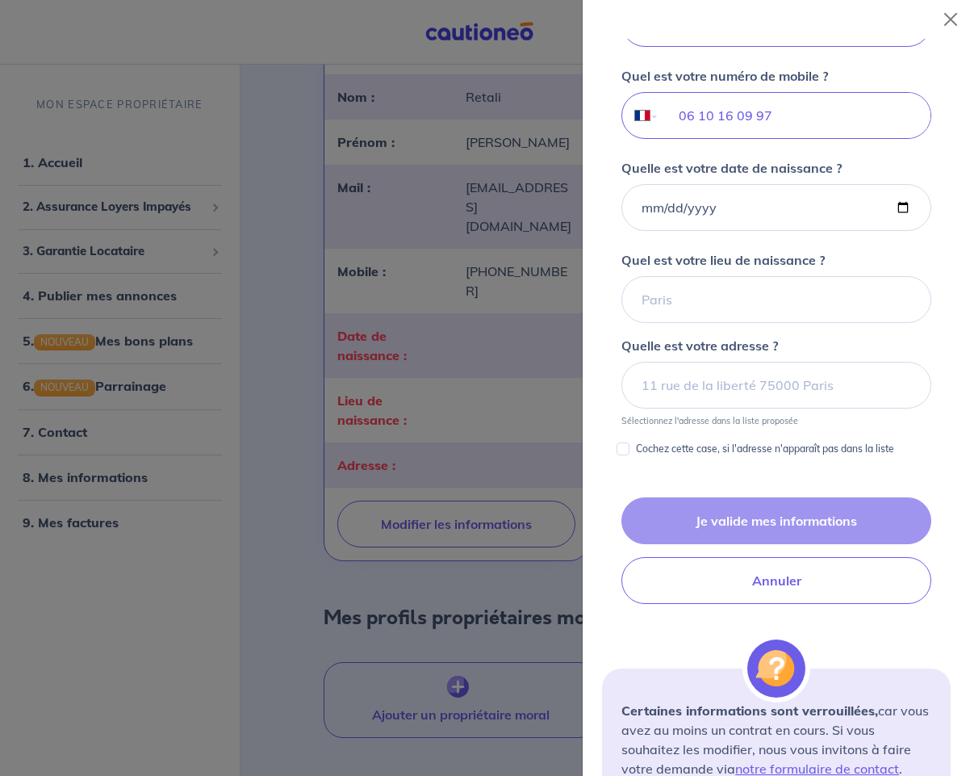
click at [651, 291] on input "Quel est votre lieu de naissance ?" at bounding box center [777, 299] width 310 height 47
click at [699, 316] on input "Quel est votre lieu de naissance ?" at bounding box center [777, 300] width 310 height 47
type input "L'Isle-Adam"
click at [623, 445] on input "Cochez cette case, si l'adresse n'apparaît pas dans la liste" at bounding box center [623, 449] width 13 height 13
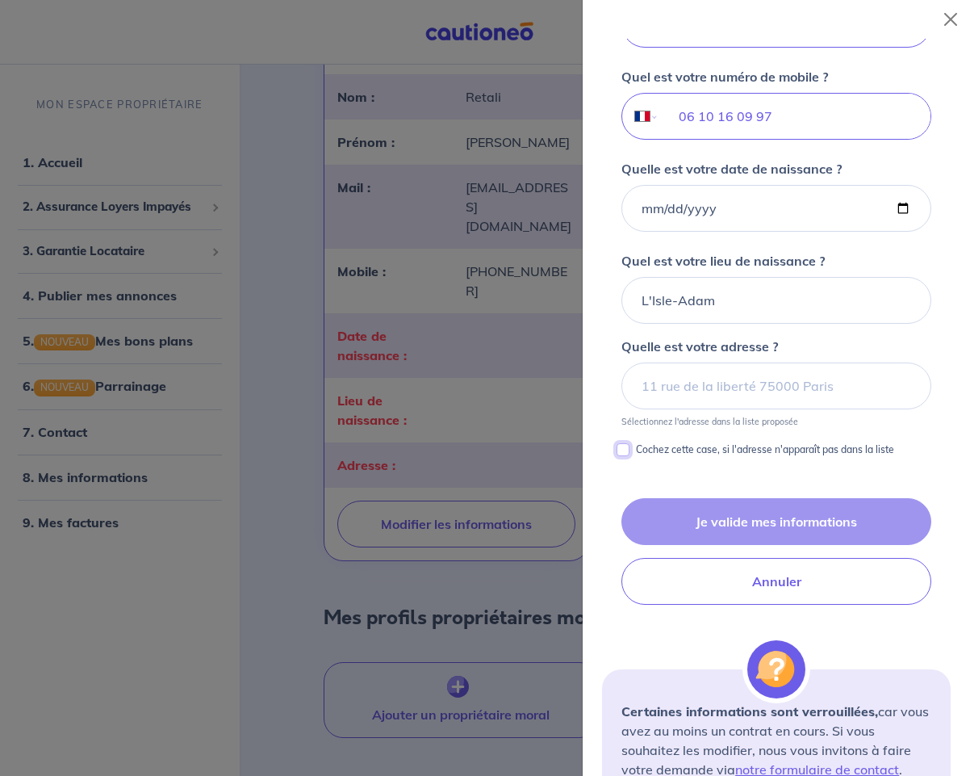
checkbox input "true"
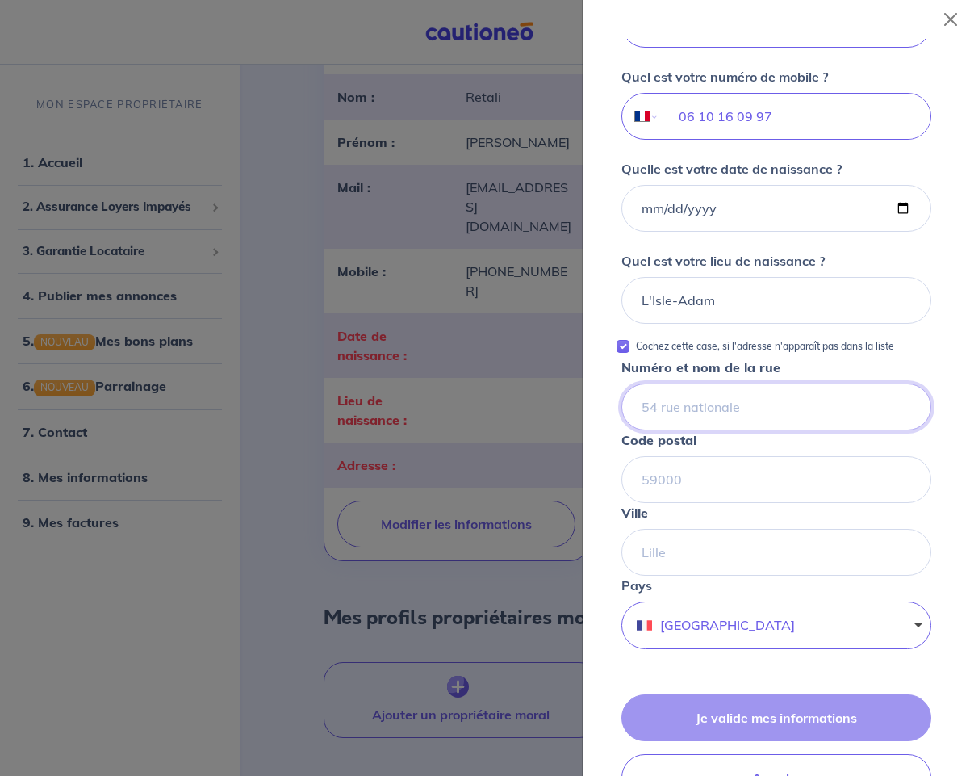
click at [674, 416] on input "Numéro et nom de la rue" at bounding box center [777, 406] width 310 height 47
type input "[STREET_ADDRESS]"
click at [714, 490] on input "Code postal" at bounding box center [777, 479] width 310 height 47
click at [690, 487] on input "Code postal" at bounding box center [777, 479] width 310 height 47
drag, startPoint x: 875, startPoint y: 499, endPoint x: 881, endPoint y: 512, distance: 14.1
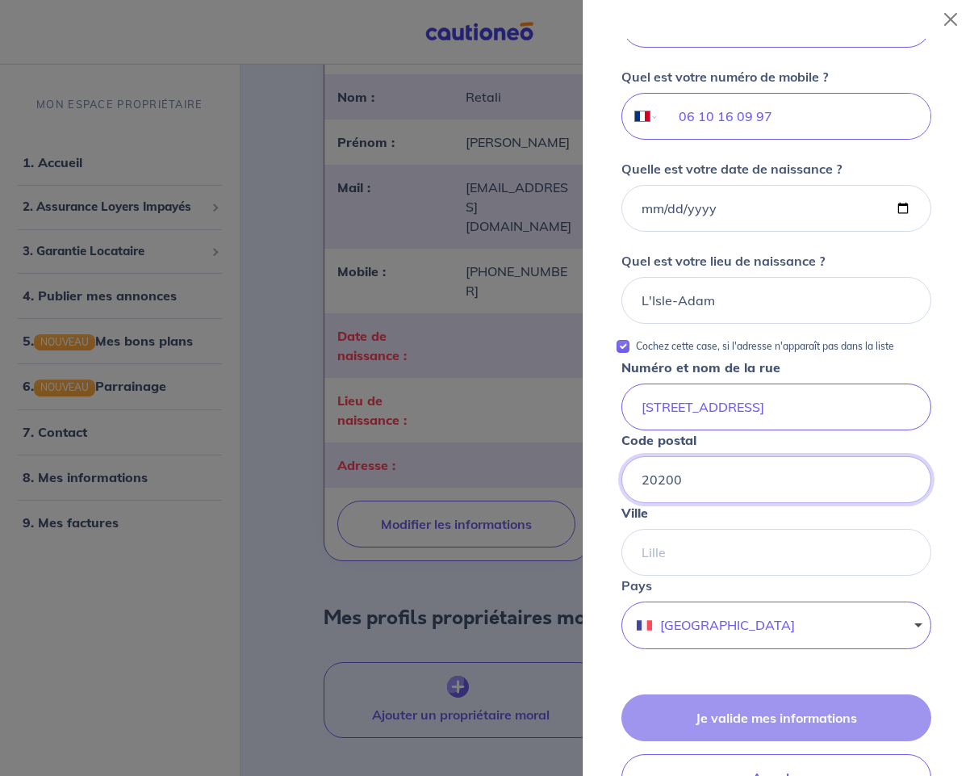
click at [874, 498] on input "20200" at bounding box center [777, 479] width 310 height 47
type input "20200"
click at [883, 498] on input "Ville" at bounding box center [777, 552] width 310 height 47
type input "SAN MARTINO DI LOTA"
click at [863, 487] on input "20200" at bounding box center [777, 479] width 310 height 47
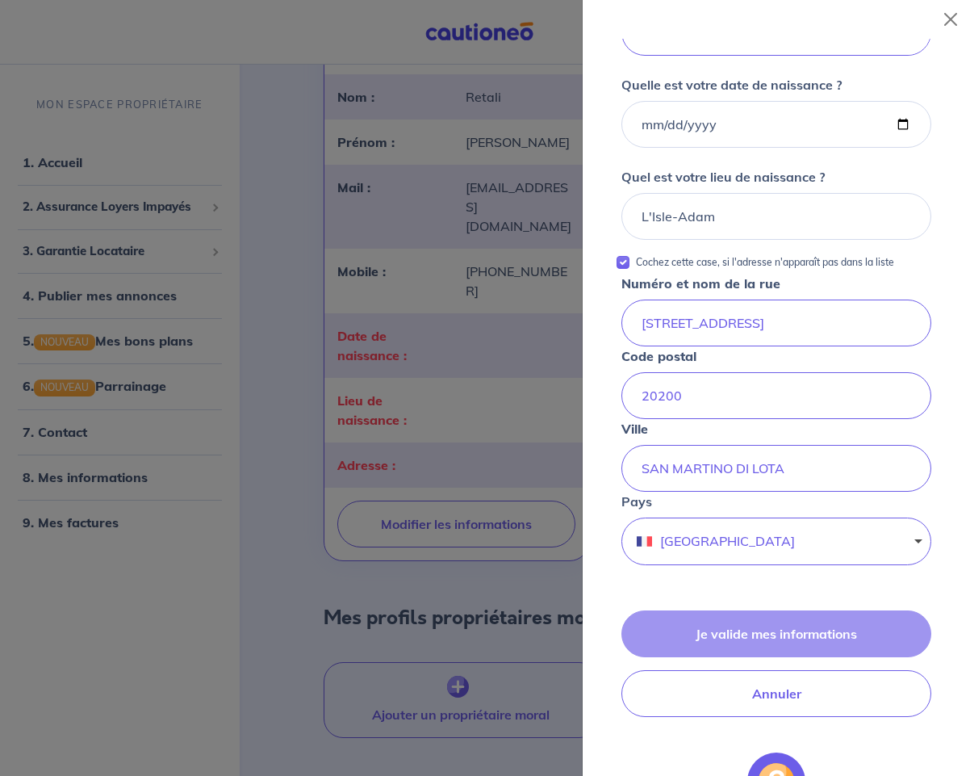
scroll to position [831, 0]
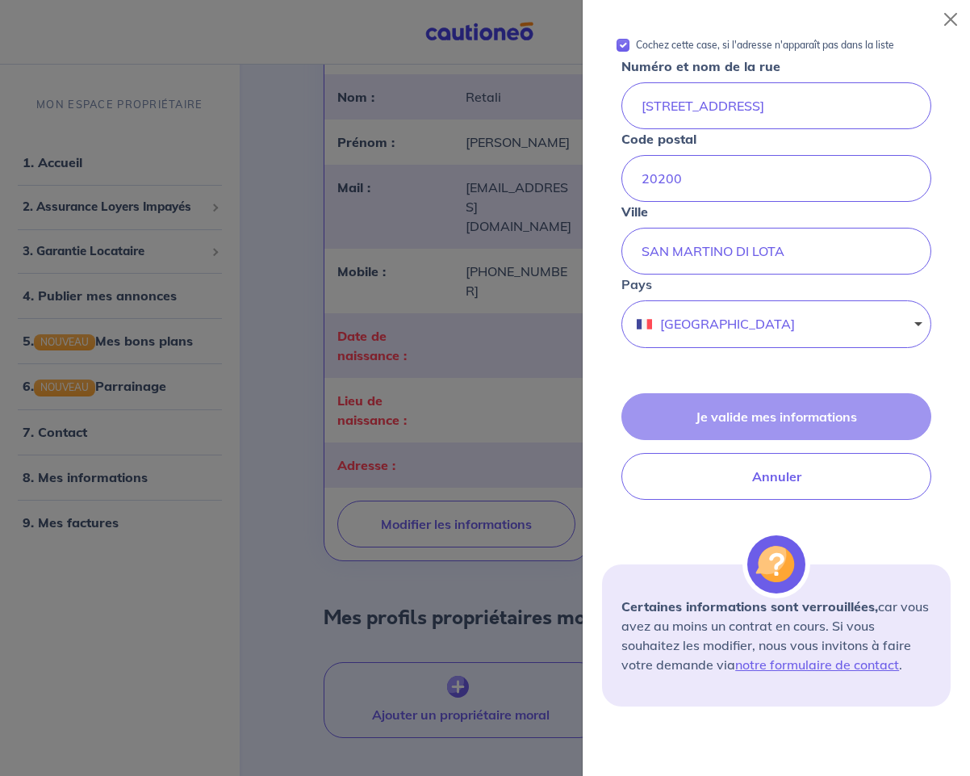
click at [728, 421] on div "Je valide mes informations Annuler" at bounding box center [776, 446] width 349 height 107
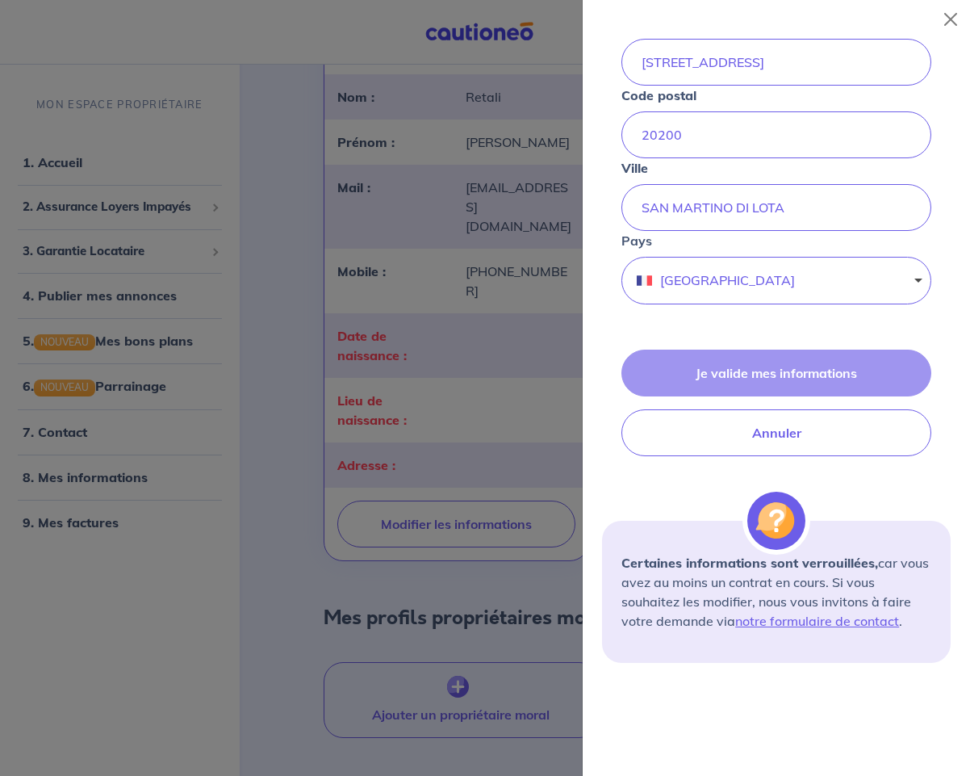
scroll to position [890, 0]
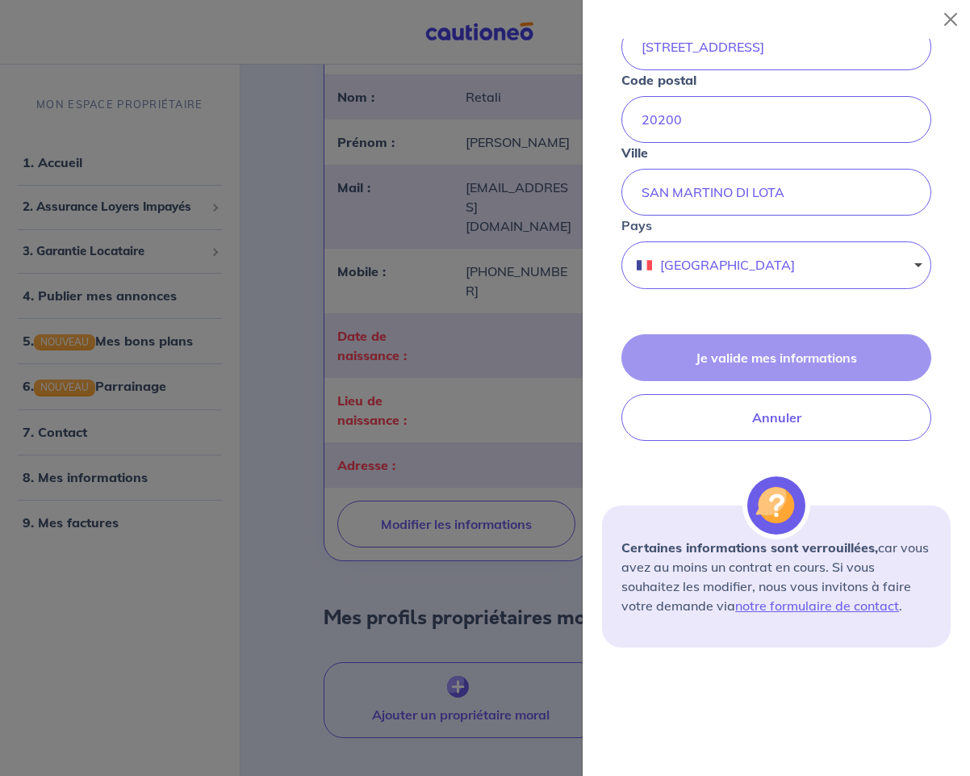
click at [689, 357] on div "Je valide mes informations Annuler" at bounding box center [776, 387] width 349 height 107
click at [799, 498] on link "notre formulaire de contact" at bounding box center [817, 605] width 164 height 16
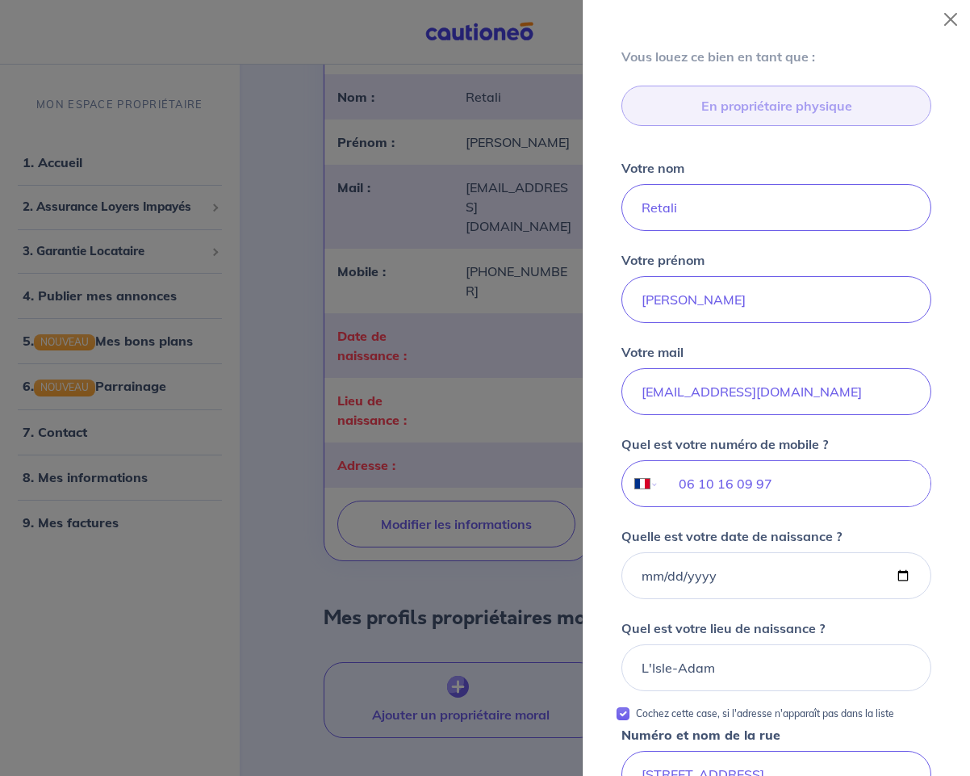
scroll to position [0, 0]
